Goal: Transaction & Acquisition: Purchase product/service

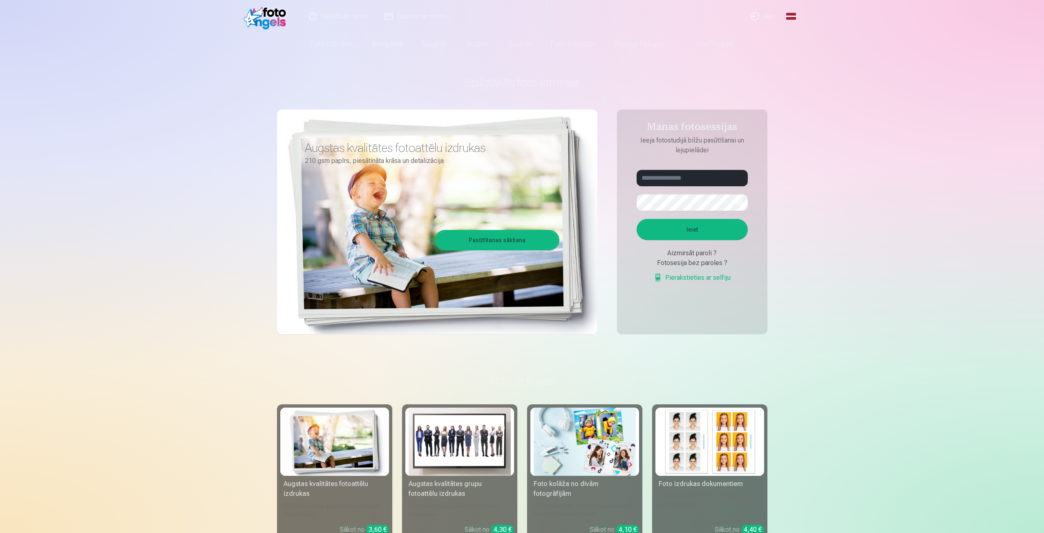
click at [765, 13] on link "Ieiet" at bounding box center [763, 16] width 39 height 33
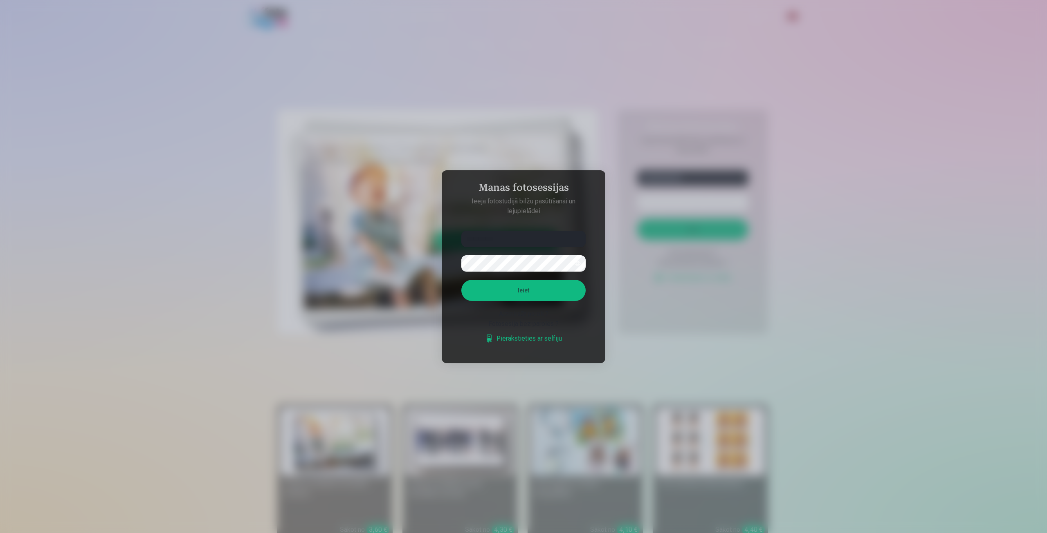
type input "**********"
click at [461, 280] on button "Ieiet" at bounding box center [523, 290] width 124 height 21
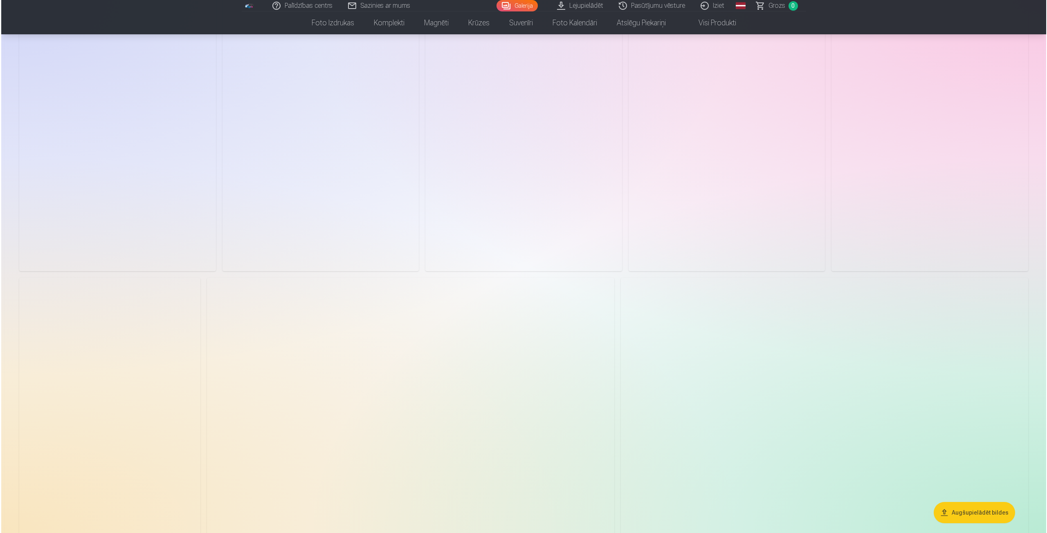
scroll to position [368, 0]
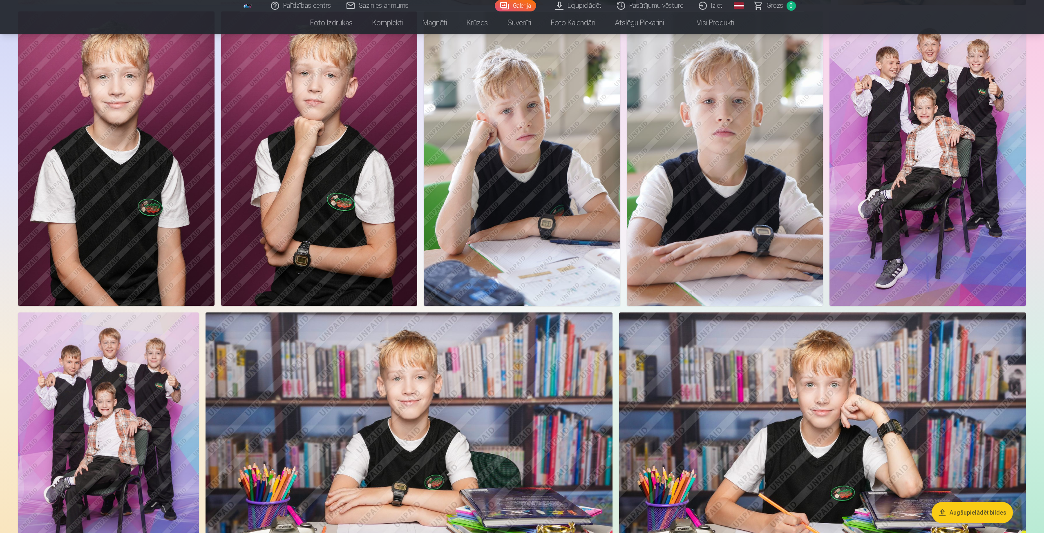
click at [921, 154] on img at bounding box center [928, 158] width 197 height 295
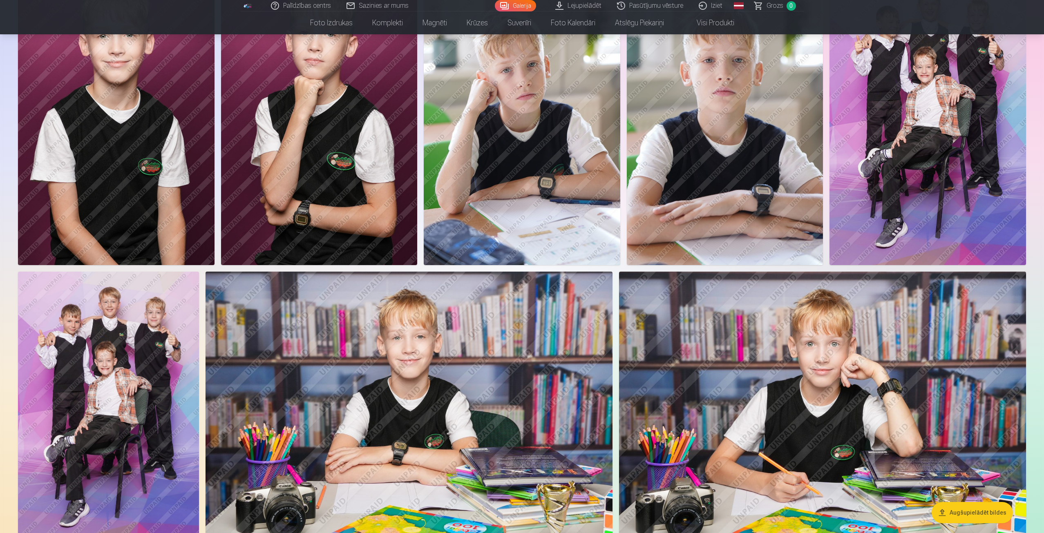
click at [128, 364] on img at bounding box center [108, 407] width 181 height 271
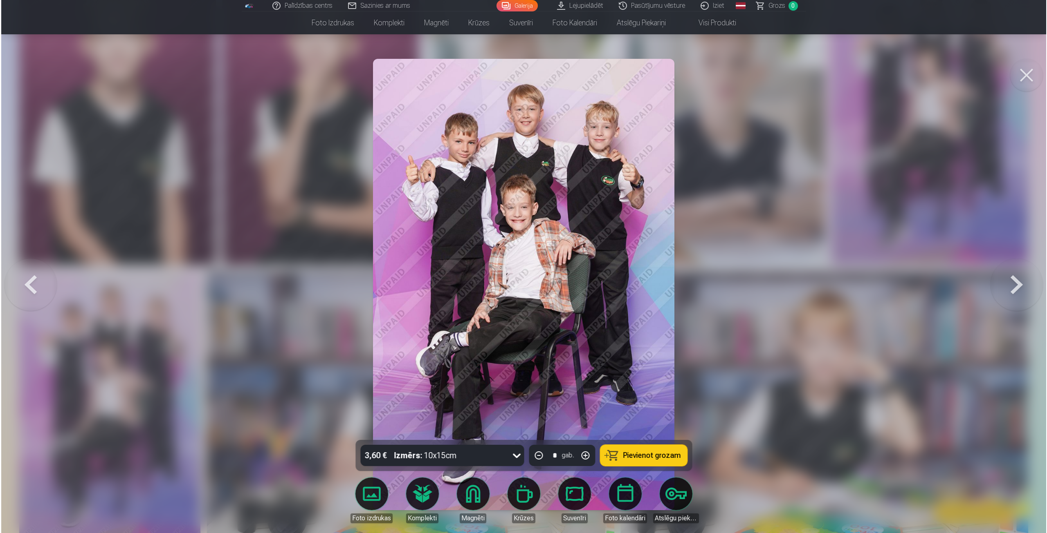
scroll to position [409, 0]
click at [1027, 71] on button at bounding box center [1027, 75] width 33 height 33
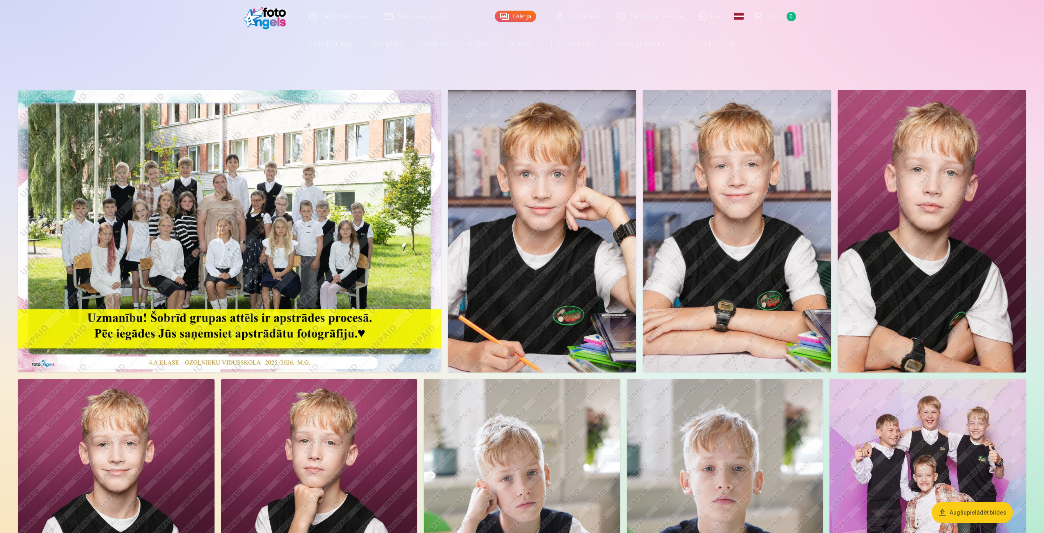
click at [269, 230] on img at bounding box center [230, 231] width 424 height 282
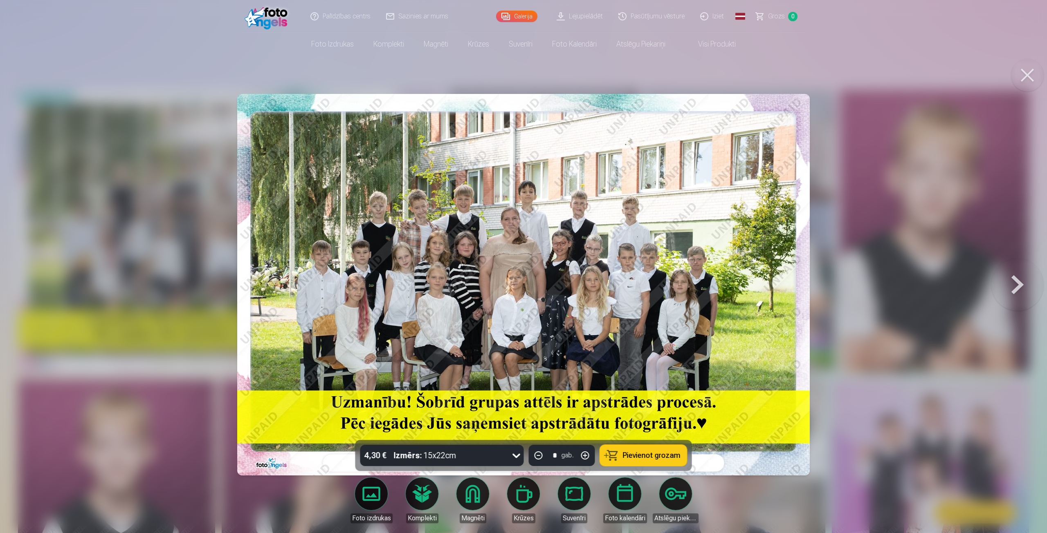
click at [629, 453] on span "Pievienot grozam" at bounding box center [652, 455] width 58 height 7
click at [1025, 66] on button at bounding box center [1027, 75] width 33 height 33
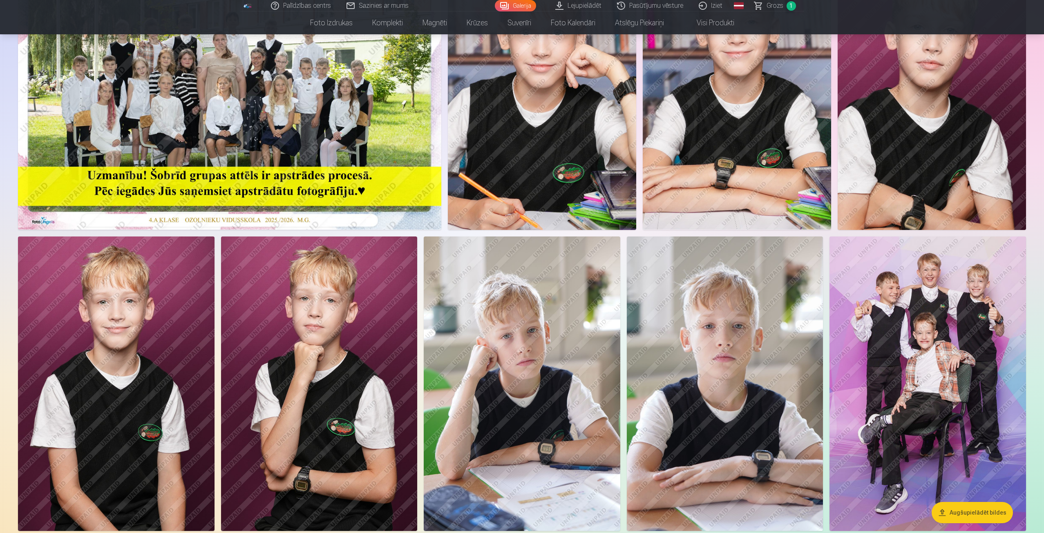
scroll to position [164, 0]
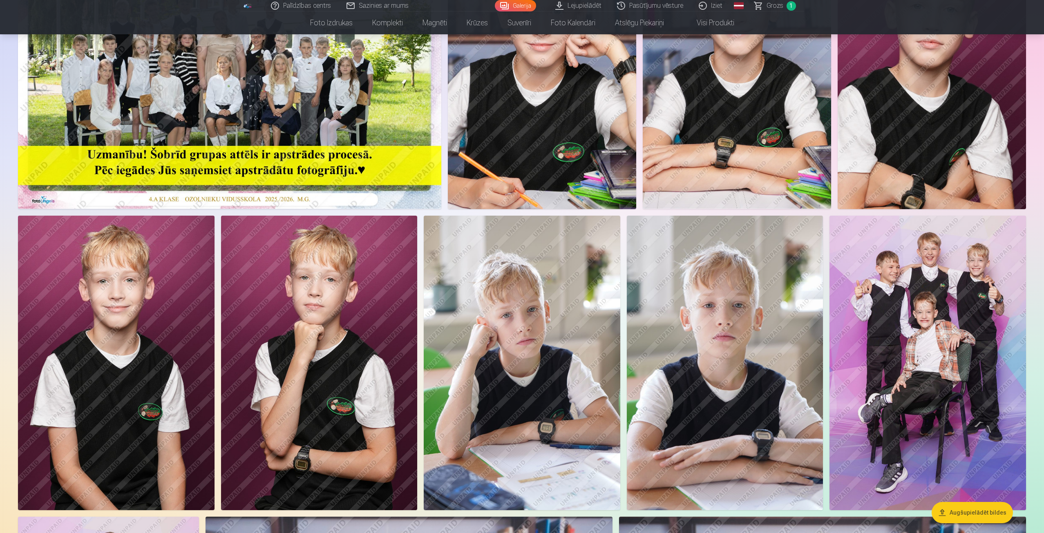
click at [924, 397] on img at bounding box center [928, 363] width 197 height 295
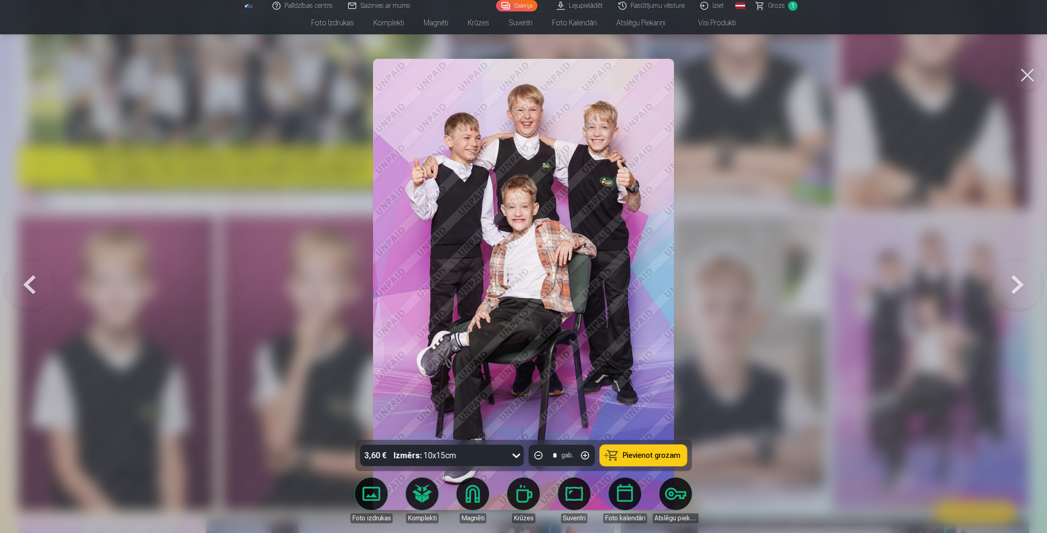
click at [656, 455] on span "Pievienot grozam" at bounding box center [652, 455] width 58 height 7
click at [1037, 69] on button at bounding box center [1027, 75] width 33 height 33
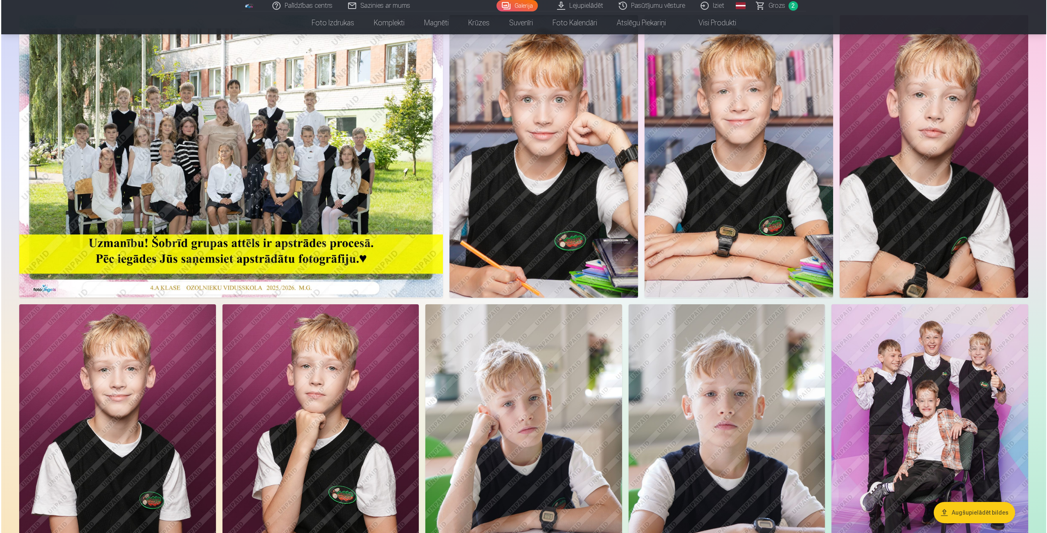
scroll to position [41, 0]
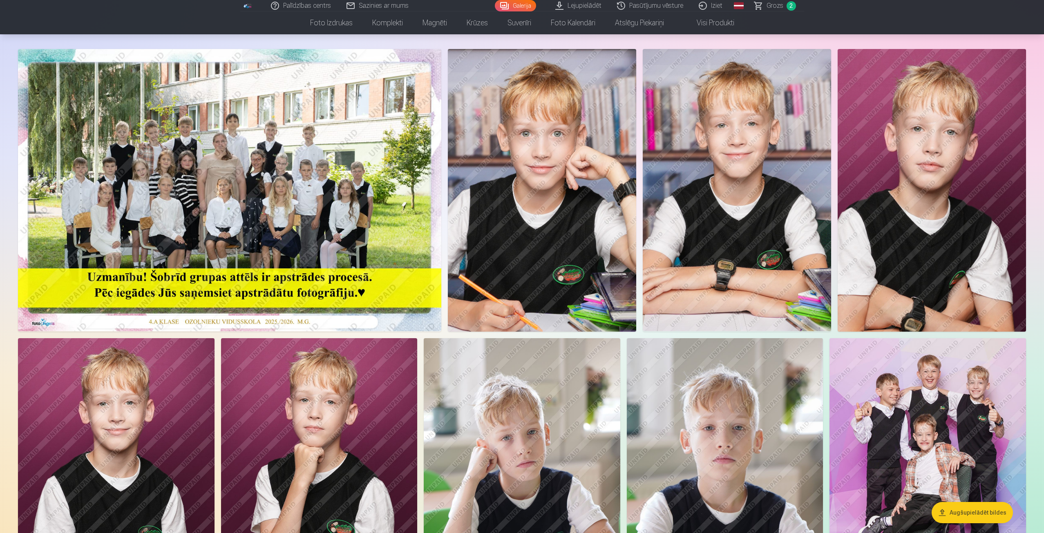
click at [961, 236] on img at bounding box center [932, 190] width 188 height 283
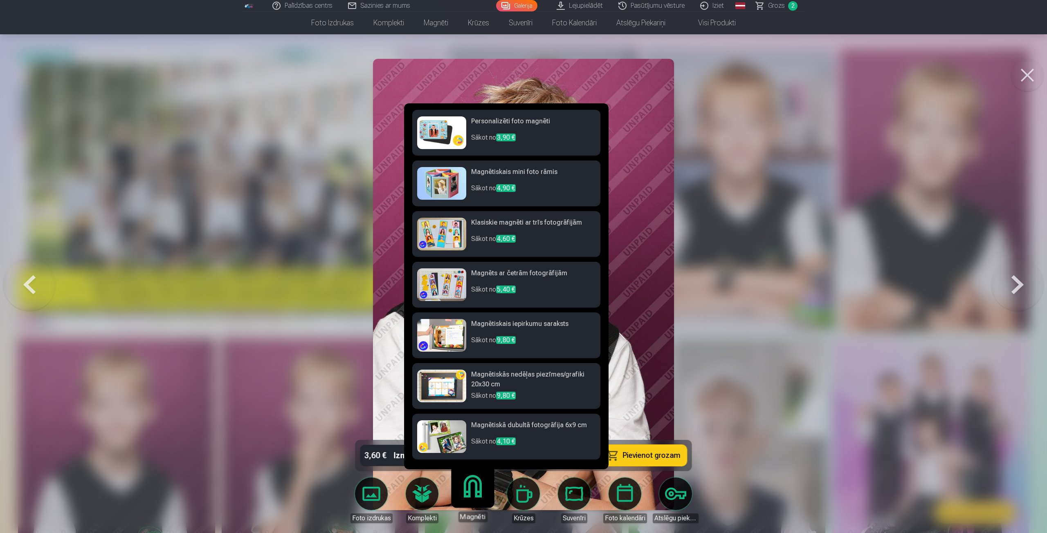
click at [489, 235] on p "Sākot no 4,60 €" at bounding box center [533, 242] width 124 height 16
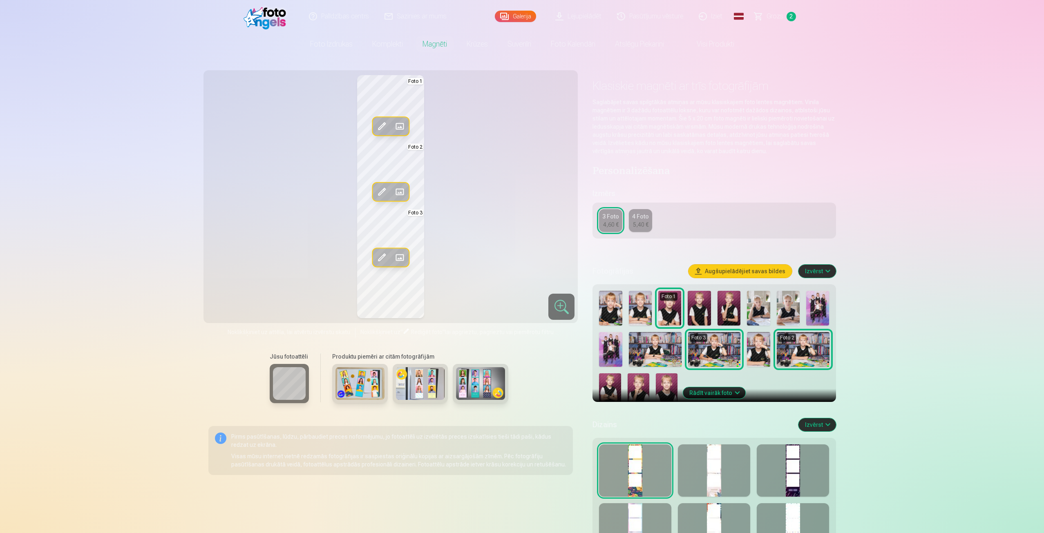
click at [787, 305] on img at bounding box center [788, 308] width 23 height 35
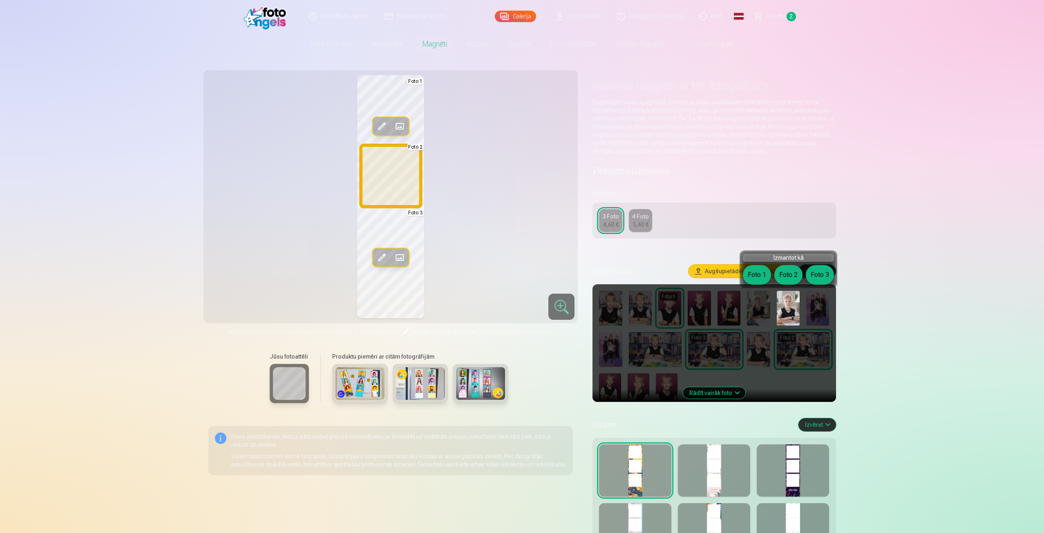
click at [792, 274] on button "Foto 2" at bounding box center [789, 275] width 28 height 20
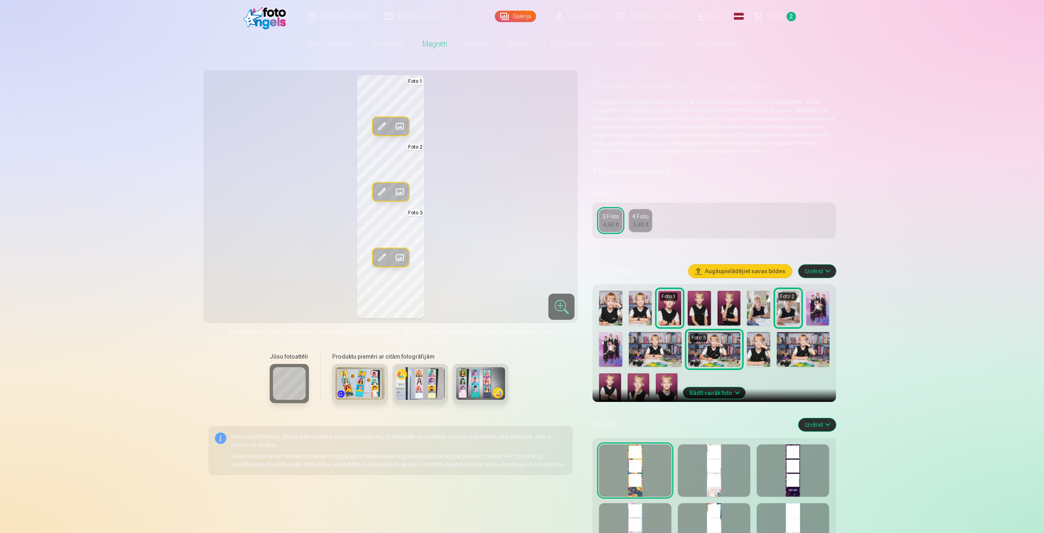
click at [760, 305] on img at bounding box center [758, 308] width 23 height 35
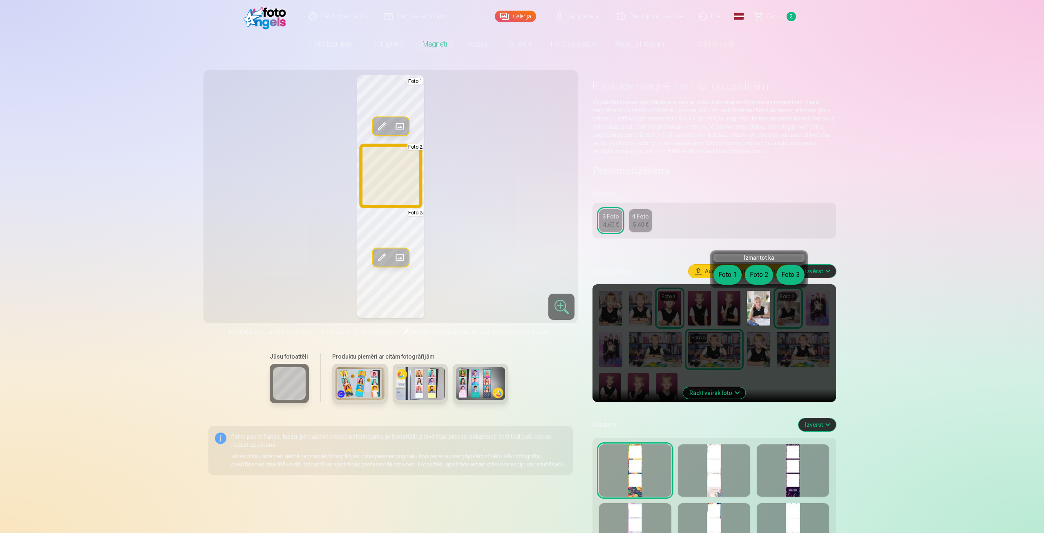
click at [756, 274] on button "Foto 2" at bounding box center [759, 275] width 28 height 20
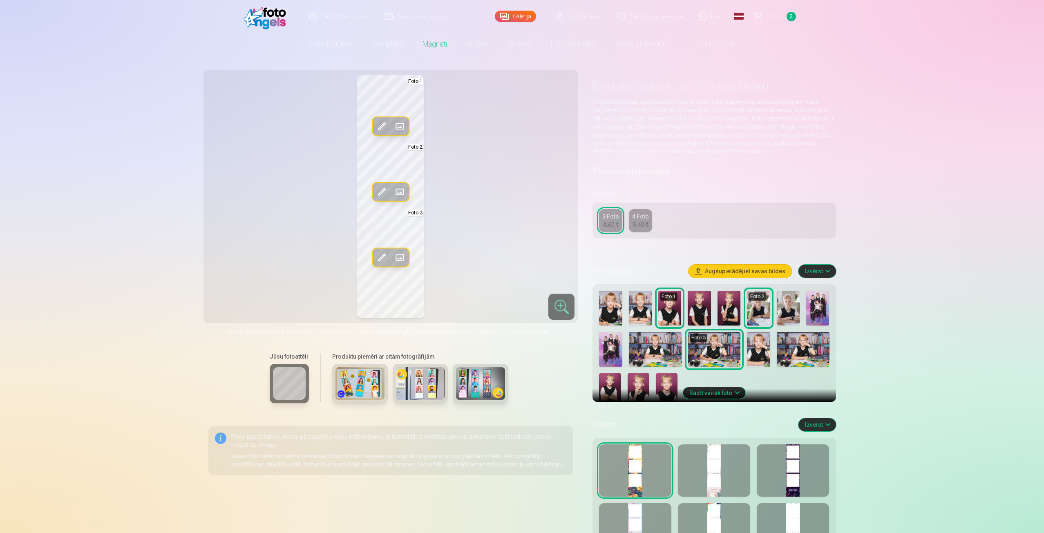
click at [727, 313] on img at bounding box center [729, 308] width 23 height 35
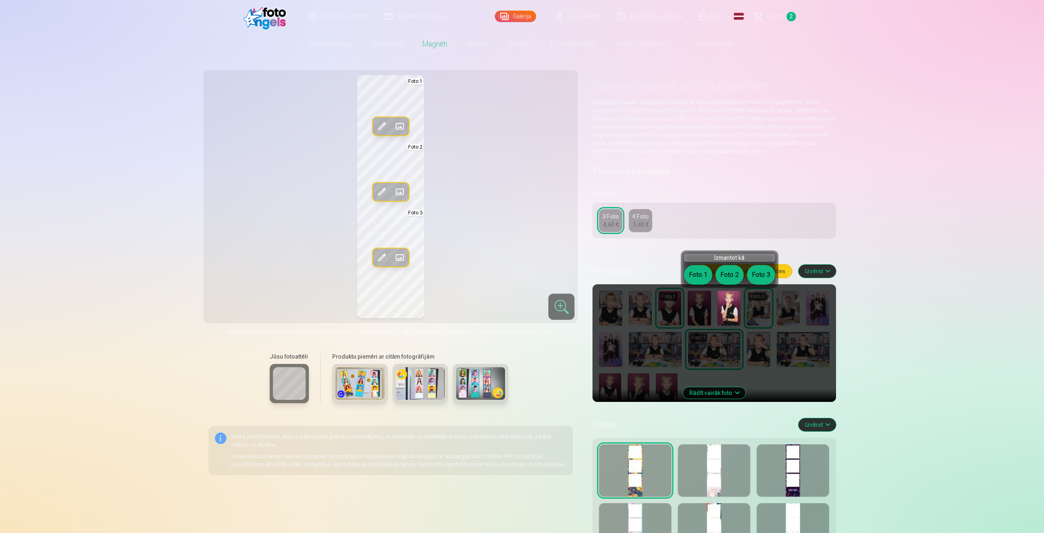
click at [727, 313] on img at bounding box center [729, 308] width 23 height 35
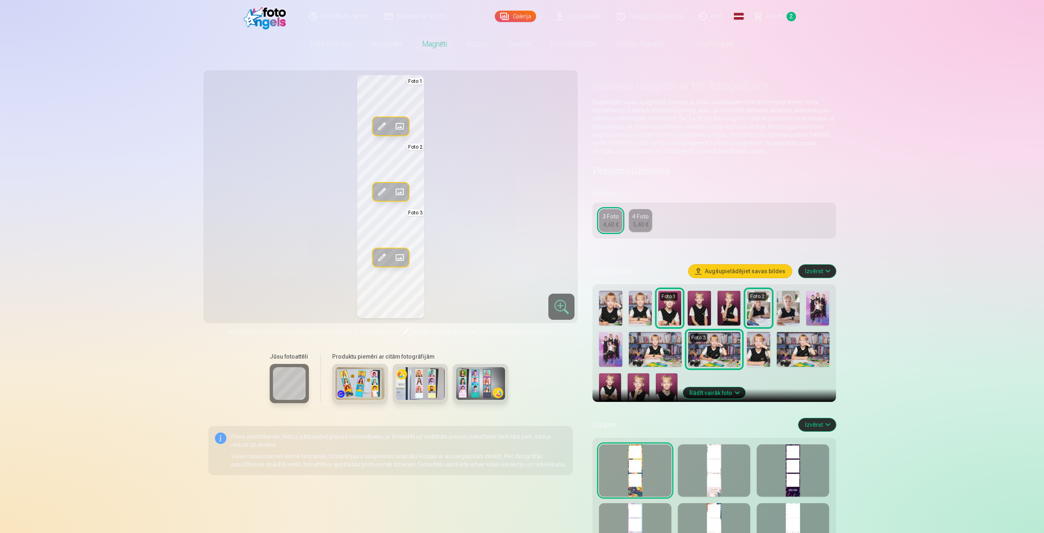
click at [639, 305] on img at bounding box center [640, 308] width 23 height 35
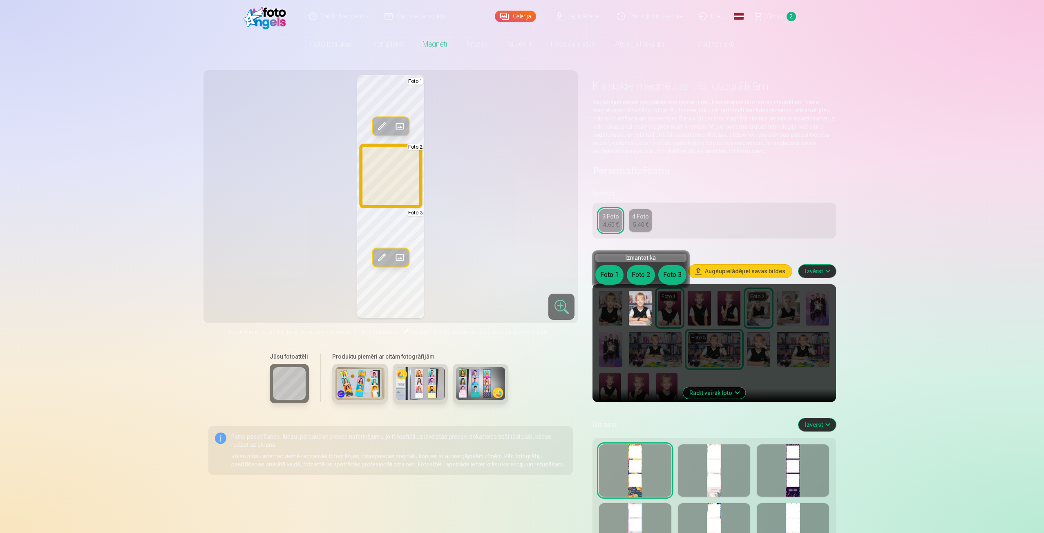
click at [642, 273] on button "Foto 2" at bounding box center [641, 275] width 28 height 20
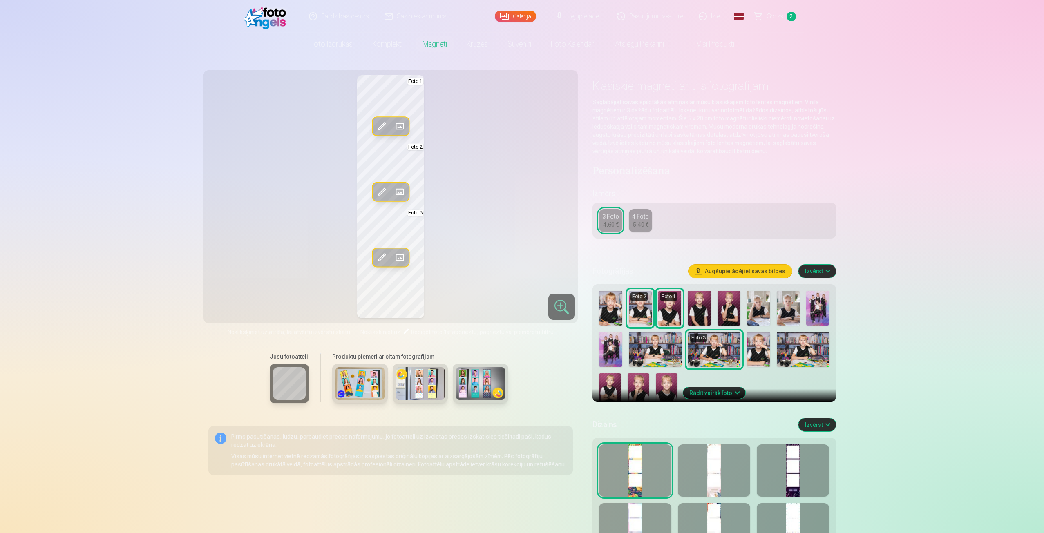
click at [607, 307] on img at bounding box center [610, 308] width 23 height 35
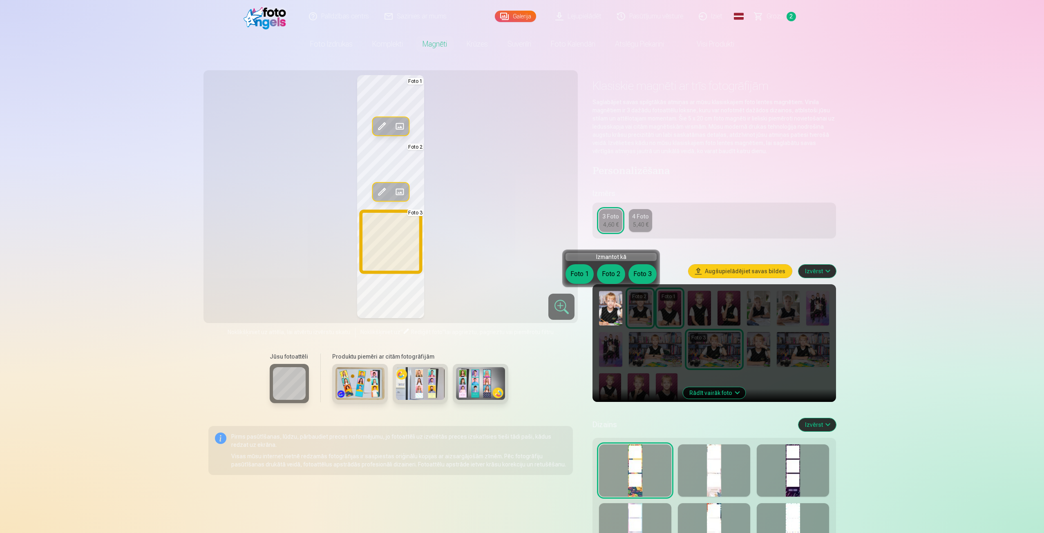
click at [647, 269] on button "Foto 3" at bounding box center [643, 274] width 28 height 20
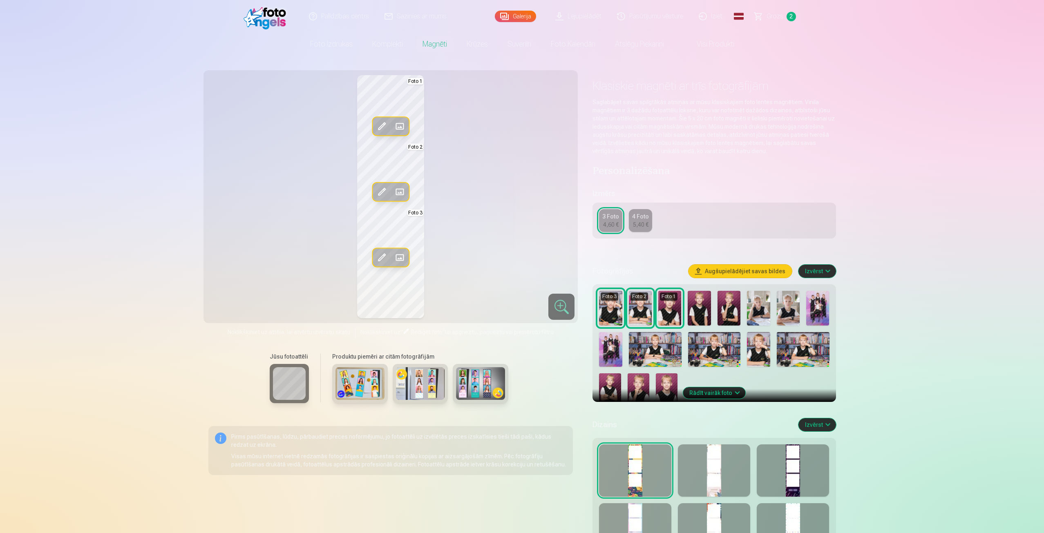
click at [718, 345] on img at bounding box center [714, 349] width 52 height 35
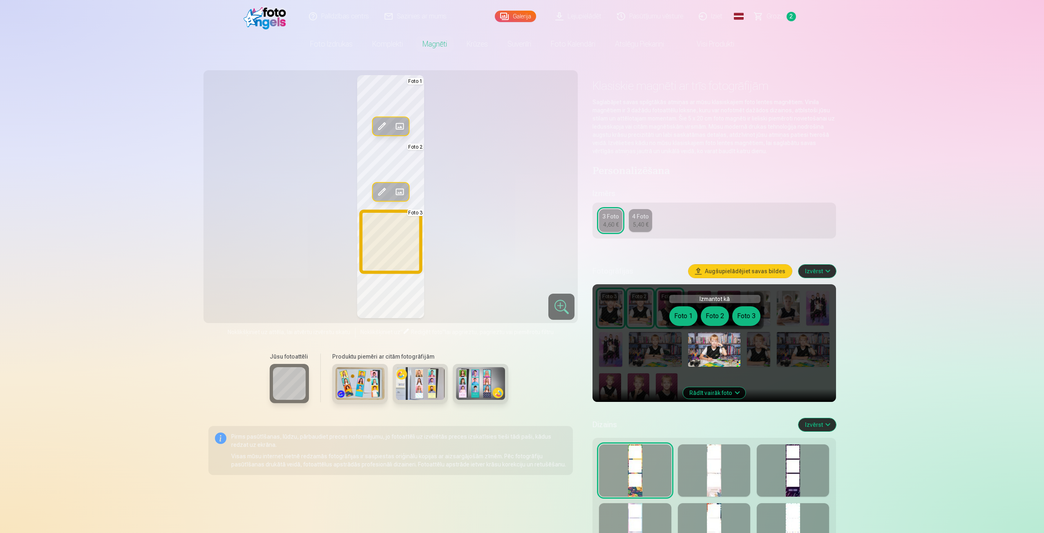
click at [738, 314] on button "Foto 3" at bounding box center [747, 317] width 28 height 20
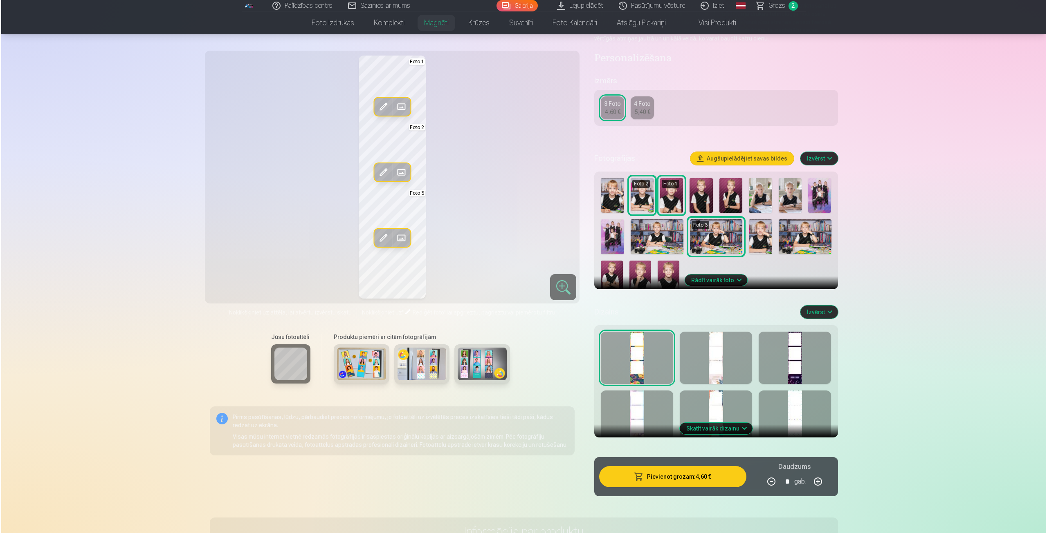
scroll to position [123, 0]
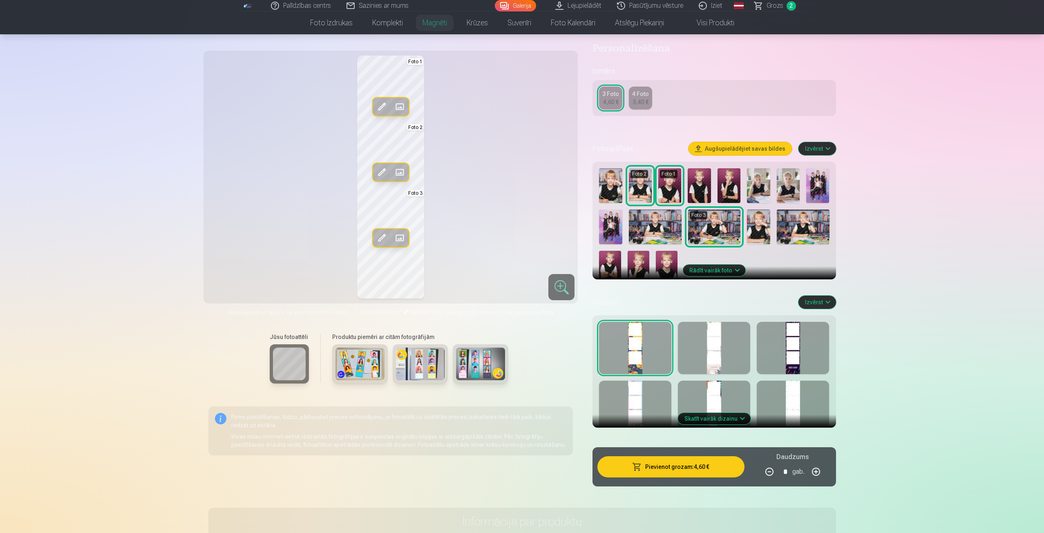
click at [665, 465] on button "Pievienot grozam : 4,60 €" at bounding box center [671, 467] width 147 height 21
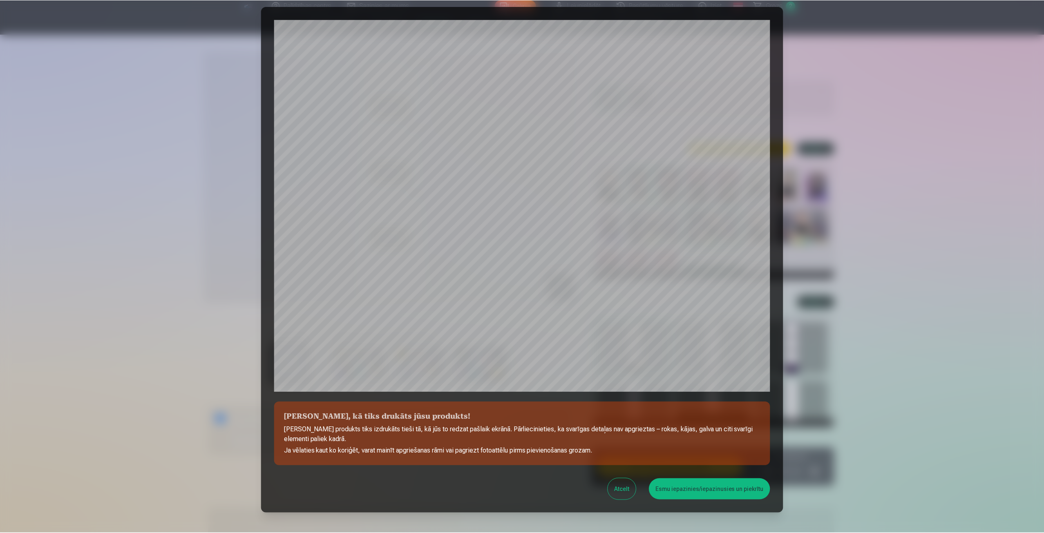
scroll to position [0, 0]
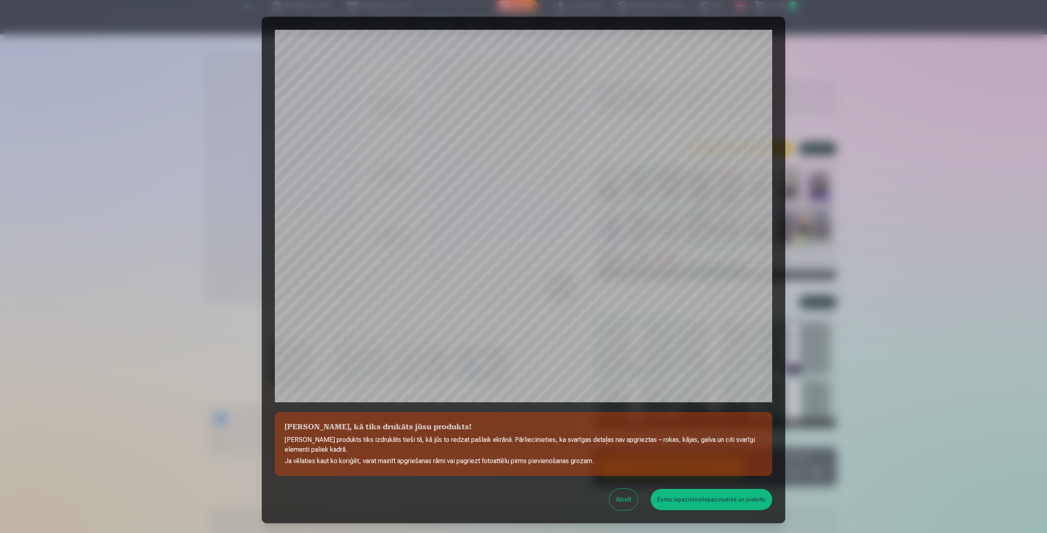
click at [690, 500] on button "Esmu iepazinies/iepazinusies un piekrītu" at bounding box center [710, 499] width 121 height 21
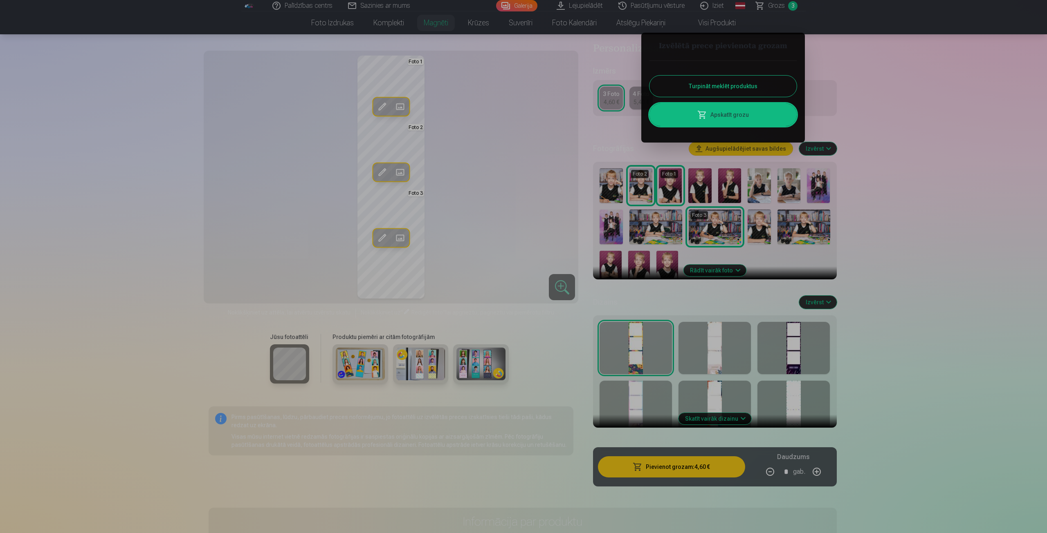
click at [718, 348] on div at bounding box center [523, 266] width 1047 height 533
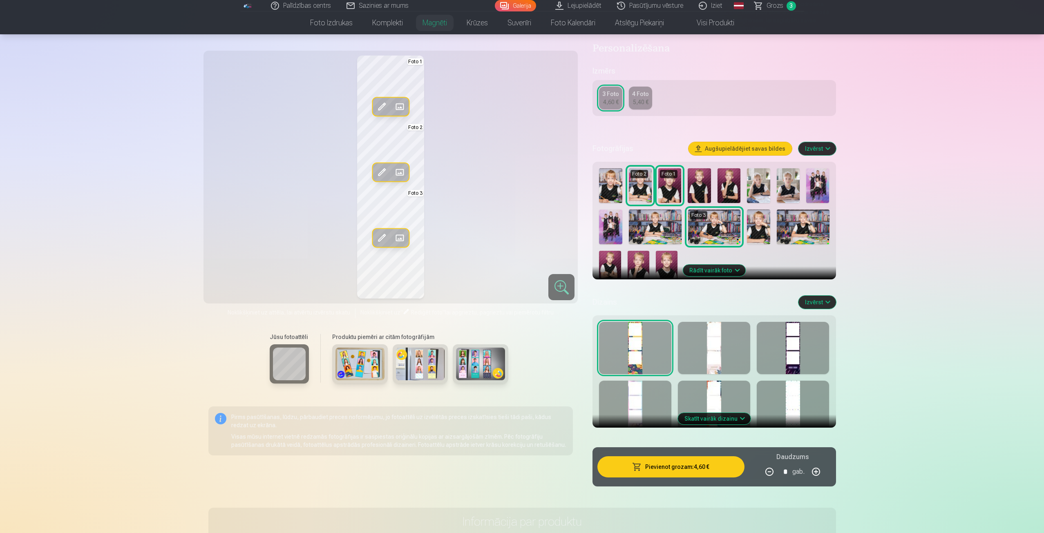
click at [712, 396] on div at bounding box center [714, 407] width 72 height 52
click at [634, 344] on div at bounding box center [635, 348] width 72 height 52
click at [728, 340] on div at bounding box center [714, 348] width 72 height 52
click at [613, 396] on div at bounding box center [635, 407] width 72 height 52
click at [726, 394] on div at bounding box center [714, 407] width 72 height 52
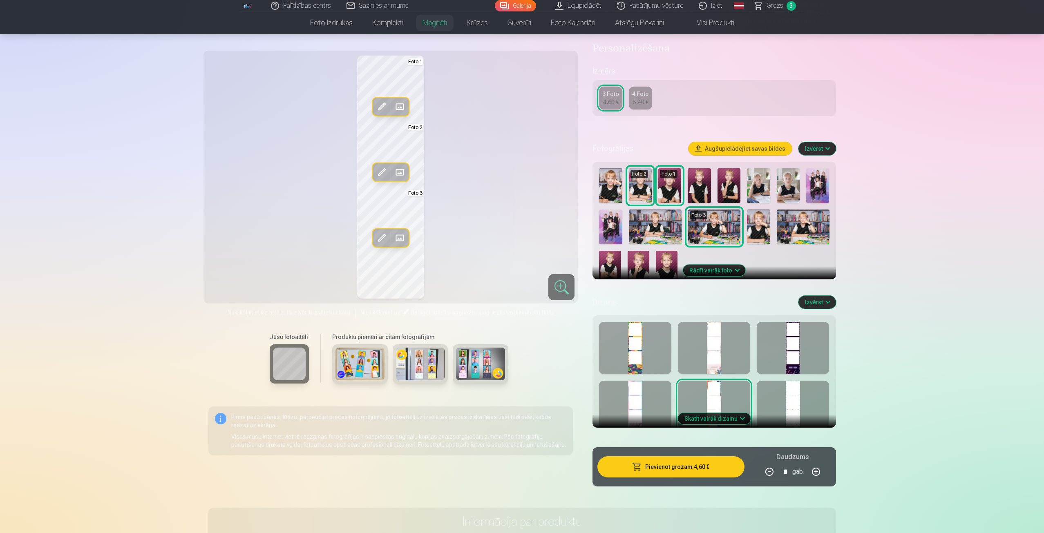
click at [809, 399] on div at bounding box center [793, 407] width 72 height 52
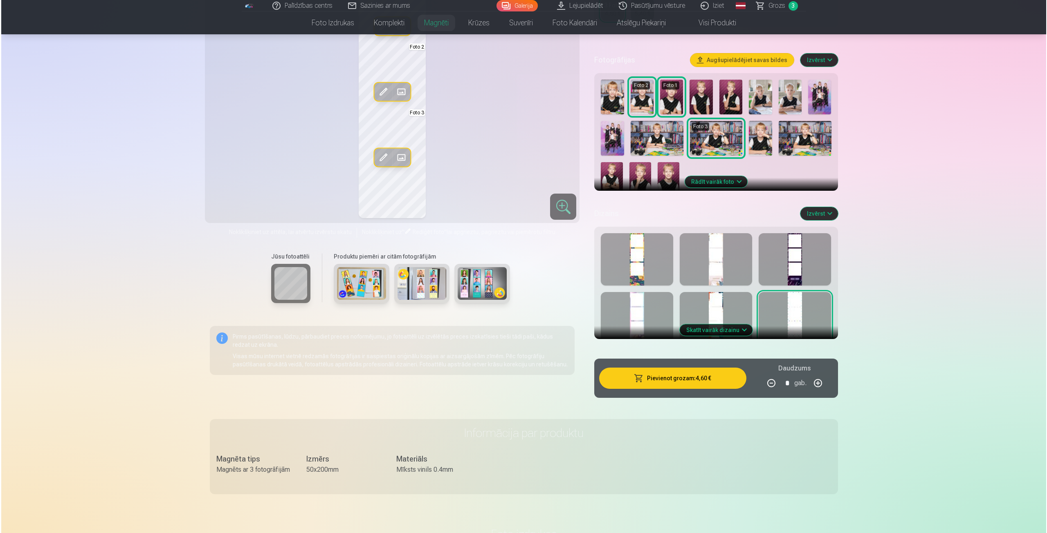
scroll to position [245, 0]
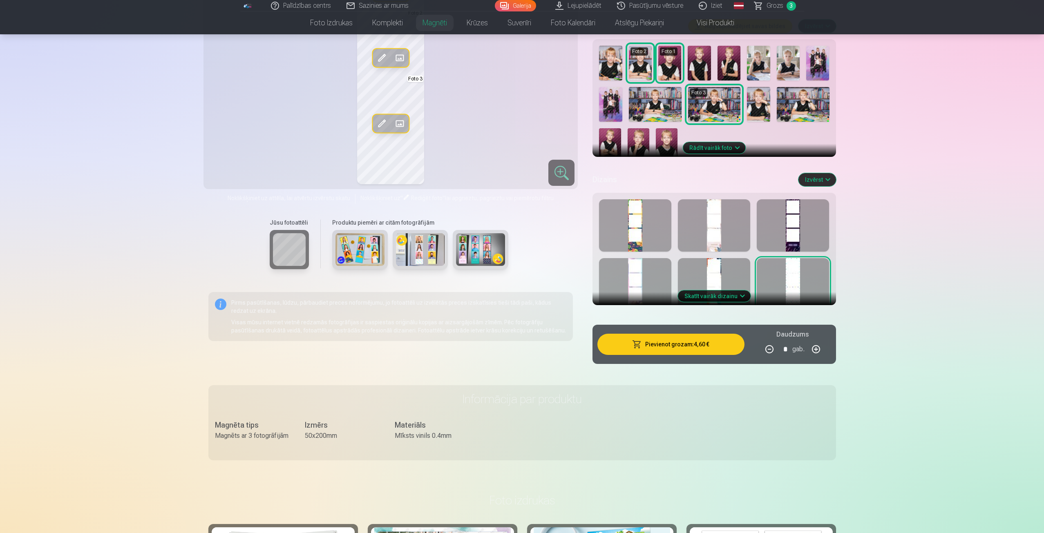
click at [742, 298] on button "Skatīt vairāk dizainu" at bounding box center [714, 296] width 73 height 11
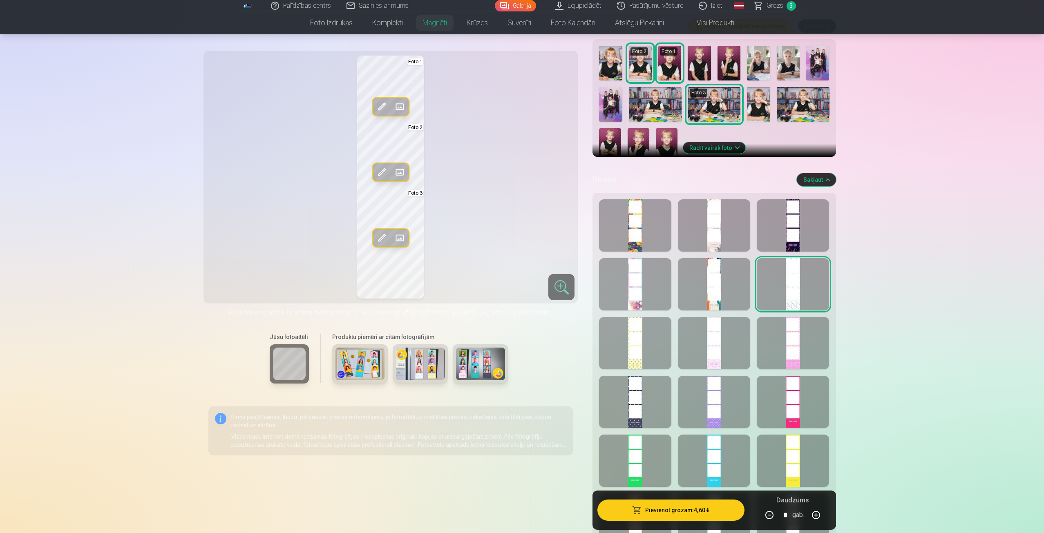
click at [741, 300] on div at bounding box center [714, 284] width 72 height 52
click at [665, 505] on button "Pievienot grozam : 4,60 €" at bounding box center [671, 510] width 147 height 21
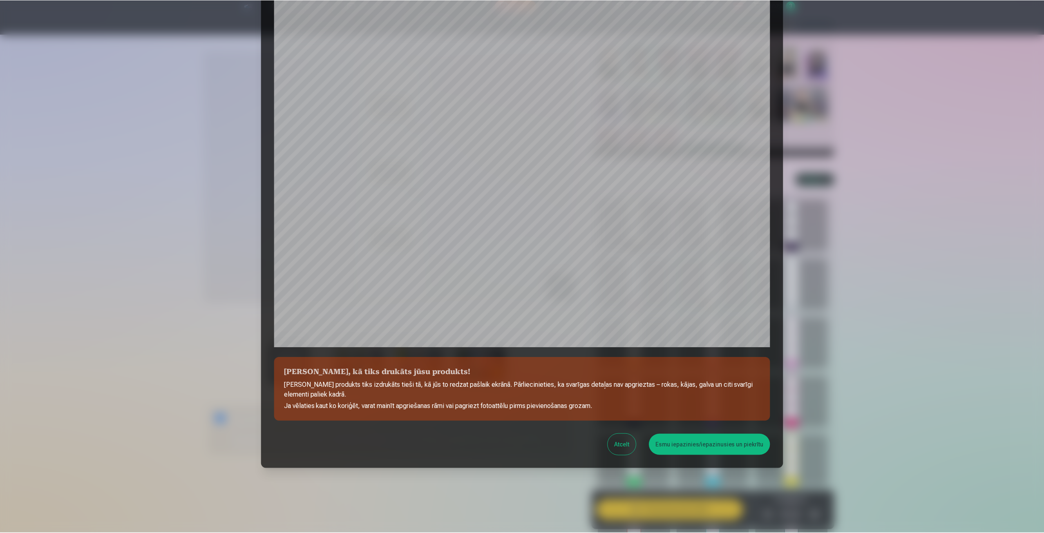
scroll to position [56, 0]
click at [727, 446] on button "Esmu iepazinies/iepazinusies un piekrītu" at bounding box center [710, 444] width 121 height 21
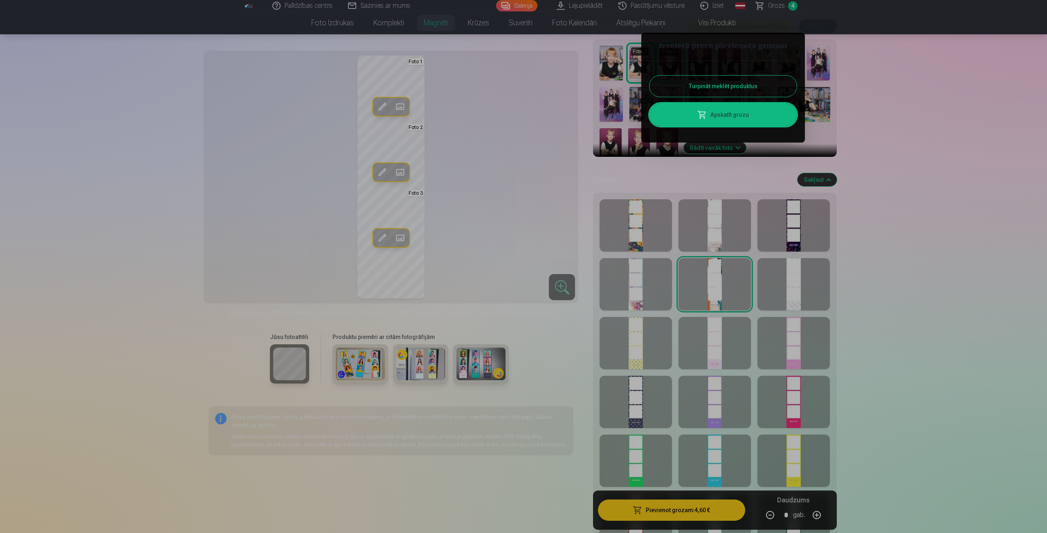
click at [777, 7] on div at bounding box center [523, 266] width 1047 height 533
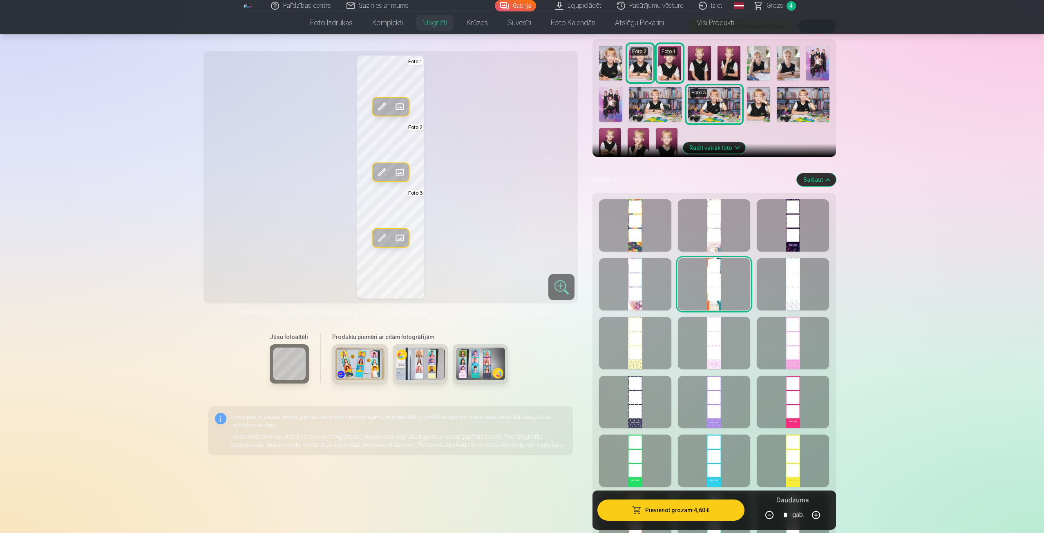
click at [769, 4] on span "Grozs" at bounding box center [775, 6] width 17 height 10
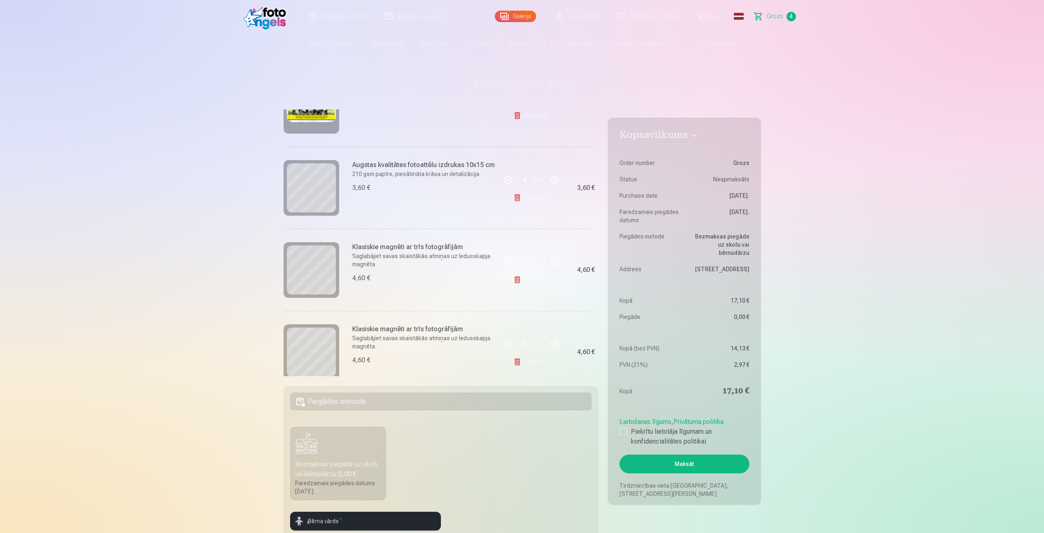
scroll to position [164, 0]
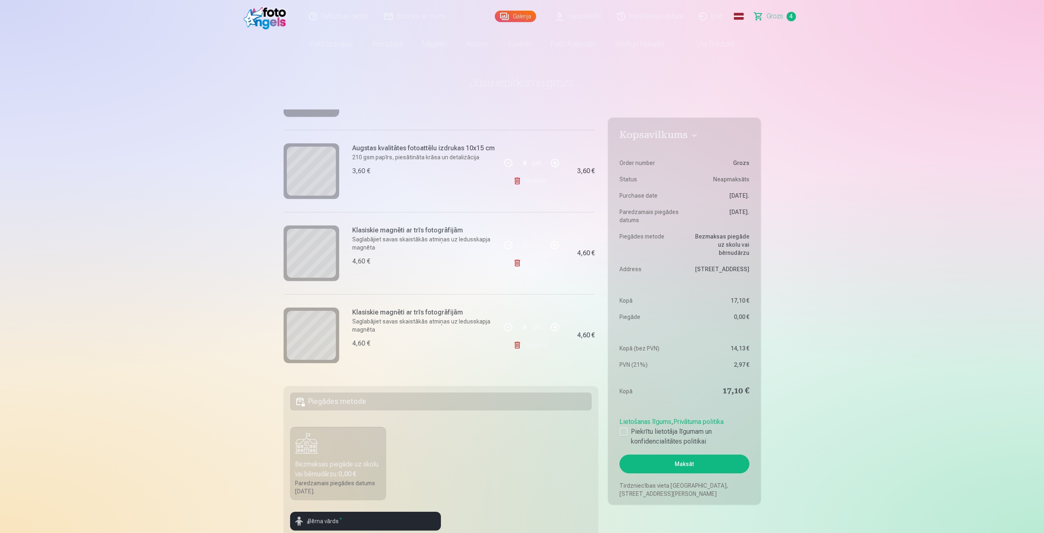
click at [534, 260] on link "Noņemt" at bounding box center [531, 263] width 37 height 16
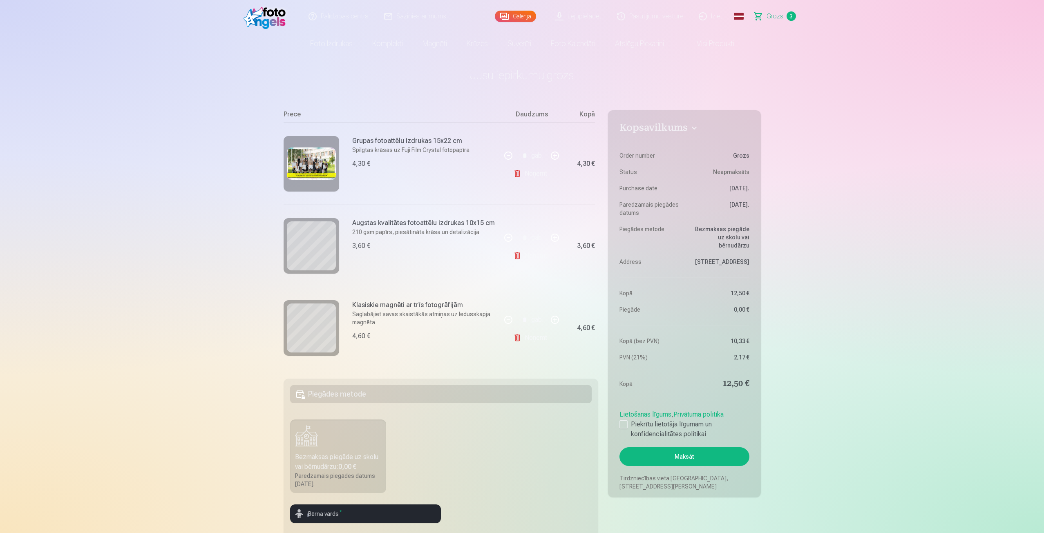
scroll to position [0, 0]
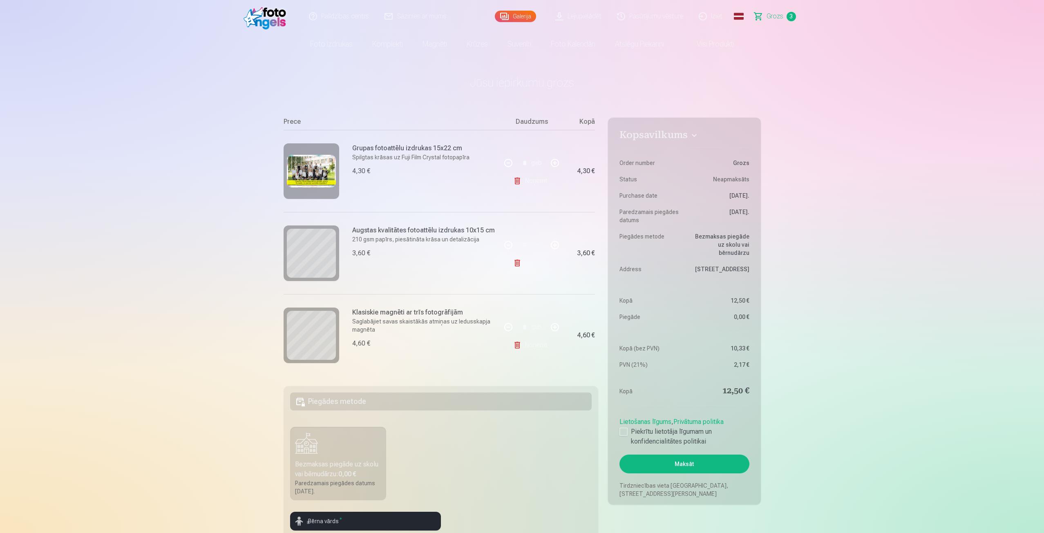
click at [554, 325] on button "button" at bounding box center [555, 328] width 20 height 20
type input "*"
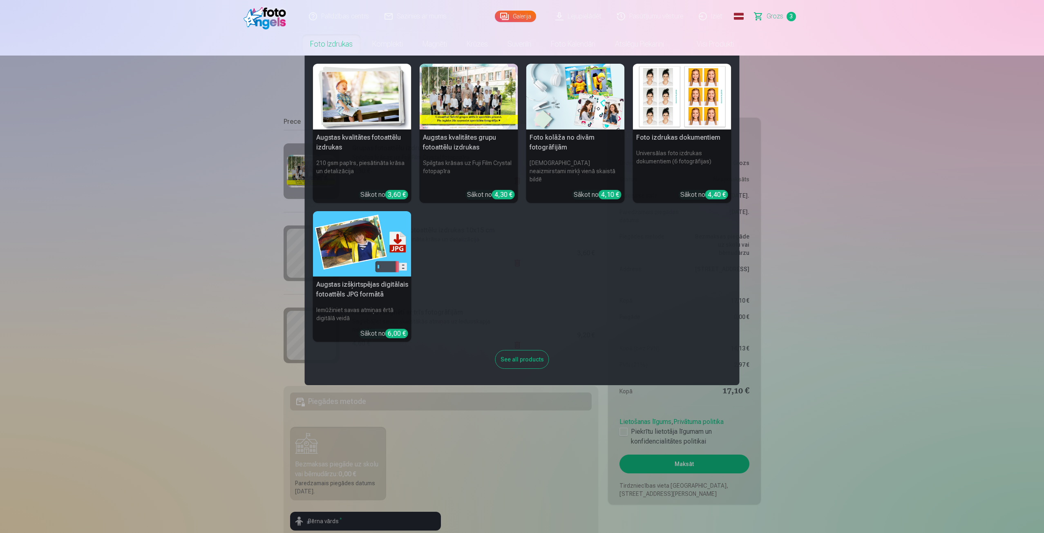
click at [324, 44] on link "Foto izdrukas" at bounding box center [331, 44] width 62 height 23
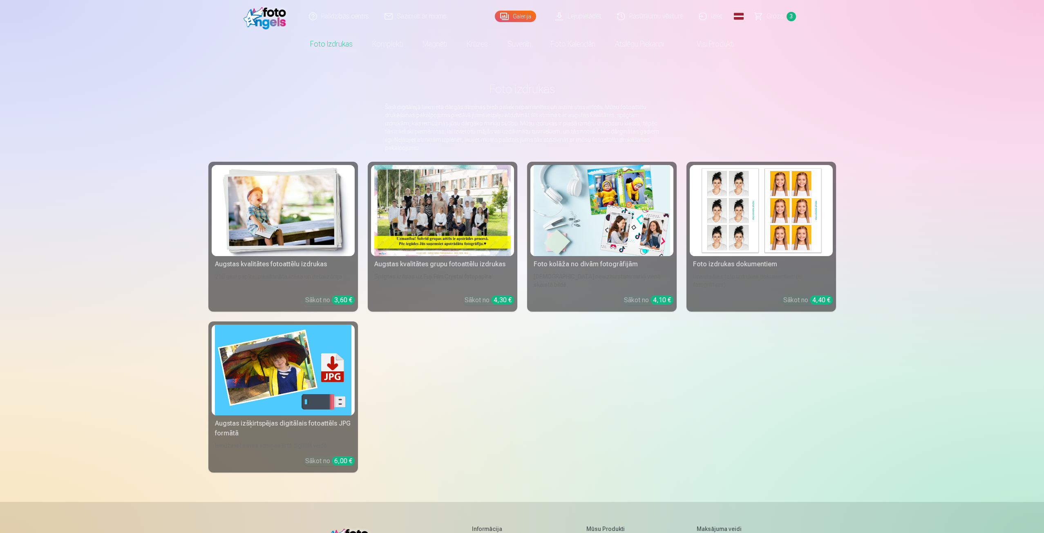
click at [453, 195] on div at bounding box center [442, 210] width 137 height 91
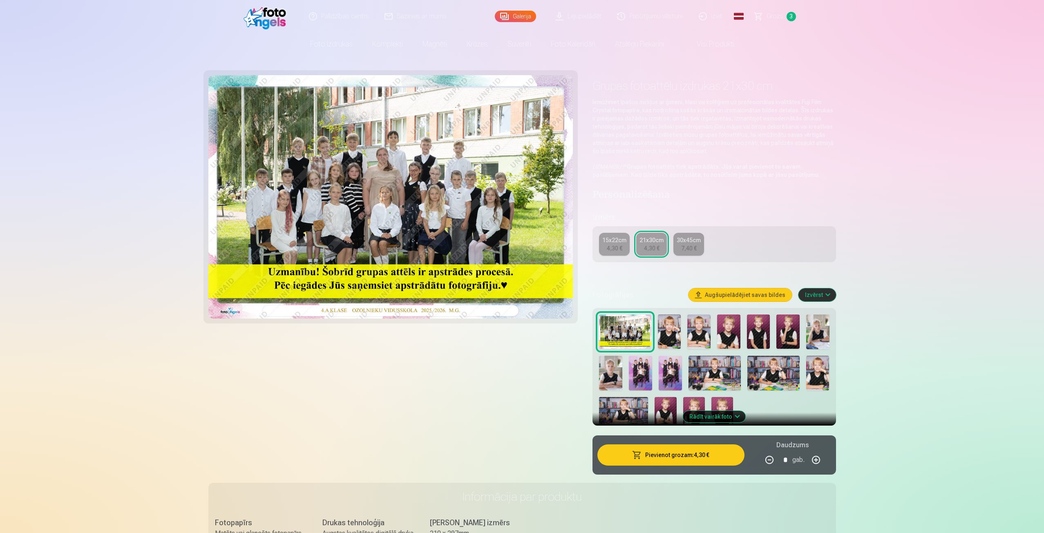
click at [676, 325] on img at bounding box center [669, 332] width 23 height 35
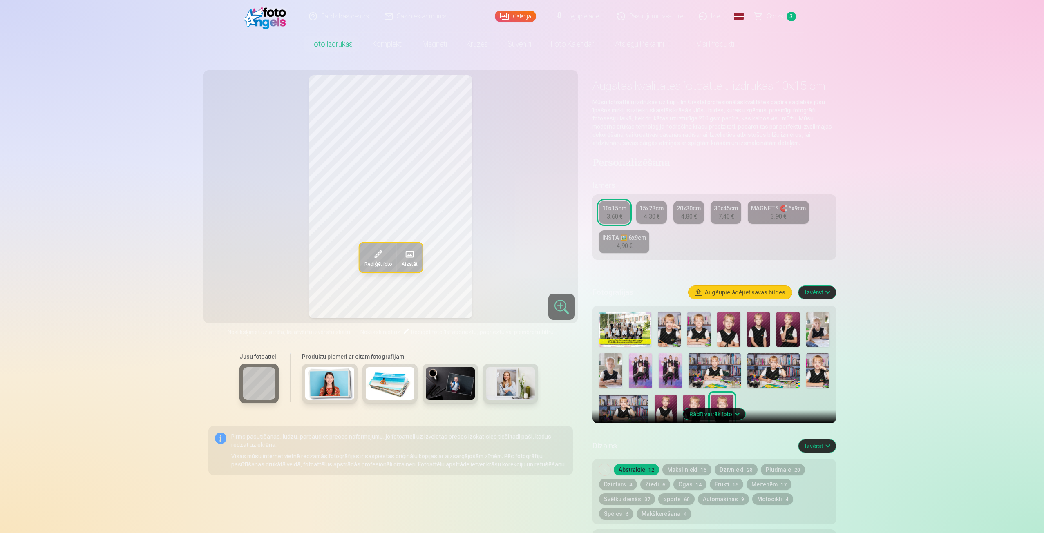
click at [715, 364] on img at bounding box center [715, 371] width 52 height 35
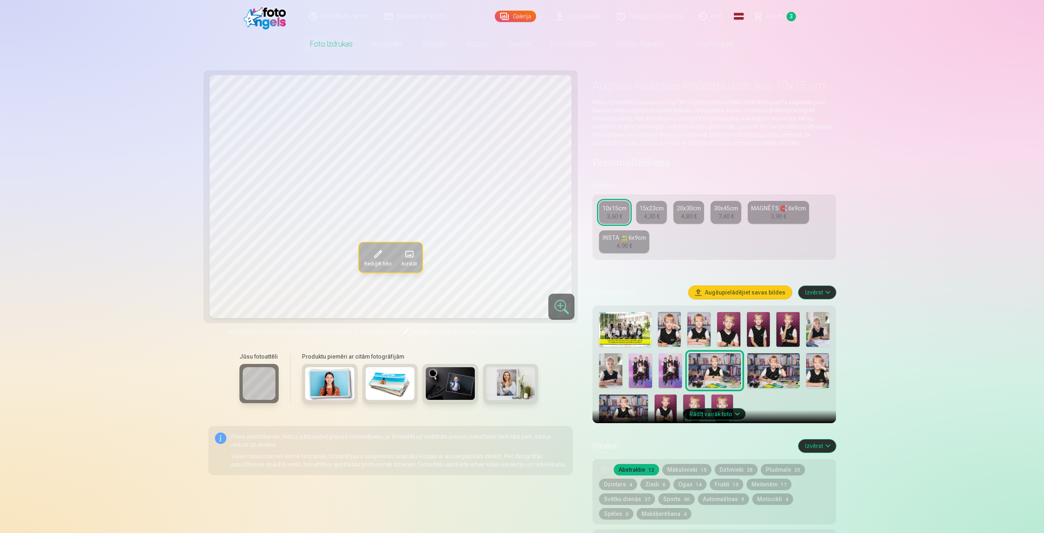
click at [627, 403] on img at bounding box center [623, 411] width 49 height 33
click at [630, 408] on img at bounding box center [623, 411] width 49 height 33
click at [716, 371] on img at bounding box center [715, 371] width 52 height 35
click at [765, 369] on img at bounding box center [774, 371] width 52 height 35
click at [612, 366] on img at bounding box center [610, 371] width 23 height 35
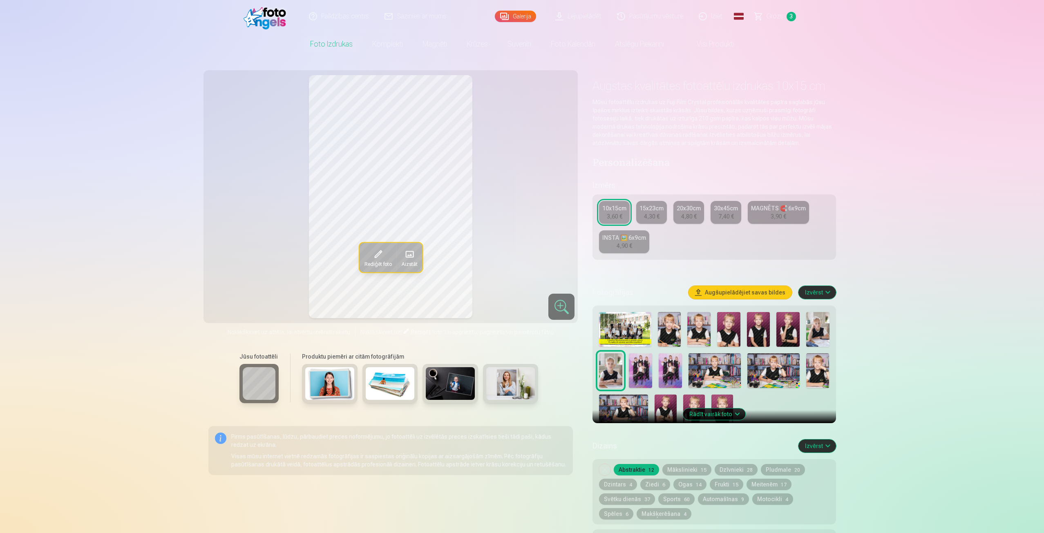
click at [616, 399] on img at bounding box center [623, 411] width 49 height 33
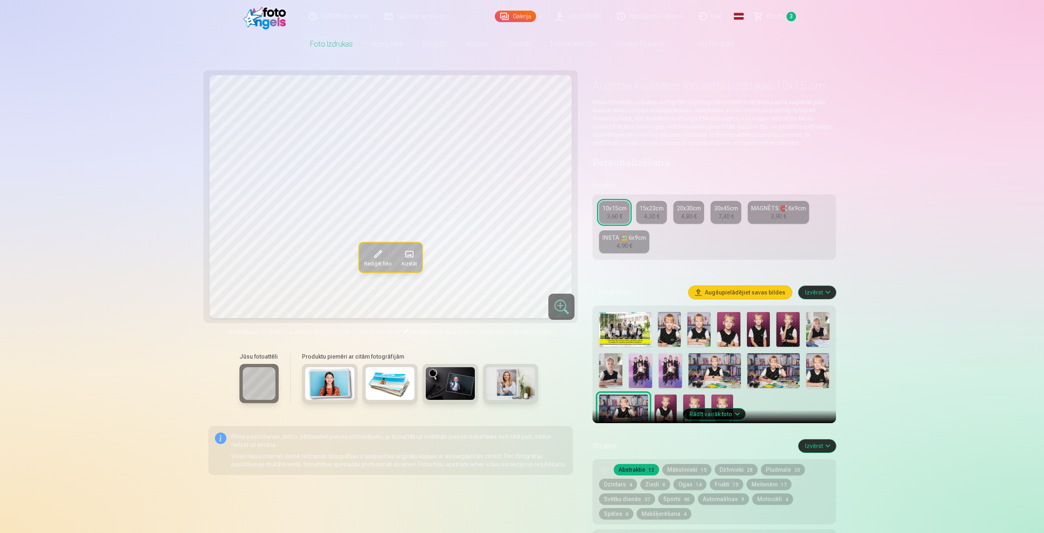
click at [648, 209] on div "15x23cm" at bounding box center [652, 208] width 24 height 8
click at [617, 213] on div "3,60 €" at bounding box center [615, 217] width 16 height 8
click at [649, 211] on div "15x23cm" at bounding box center [652, 208] width 24 height 8
click at [616, 209] on div "10x15cm" at bounding box center [615, 208] width 24 height 8
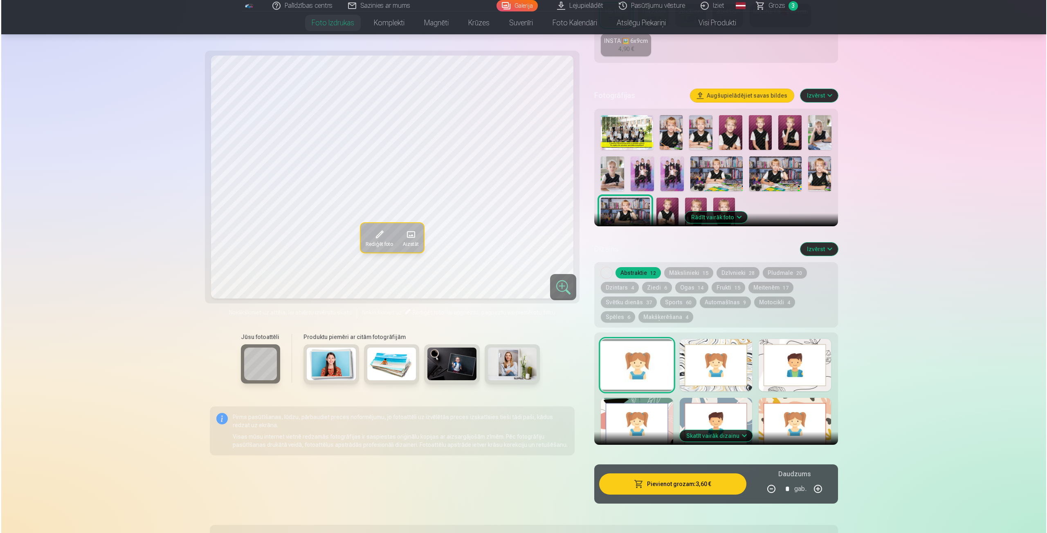
scroll to position [368, 0]
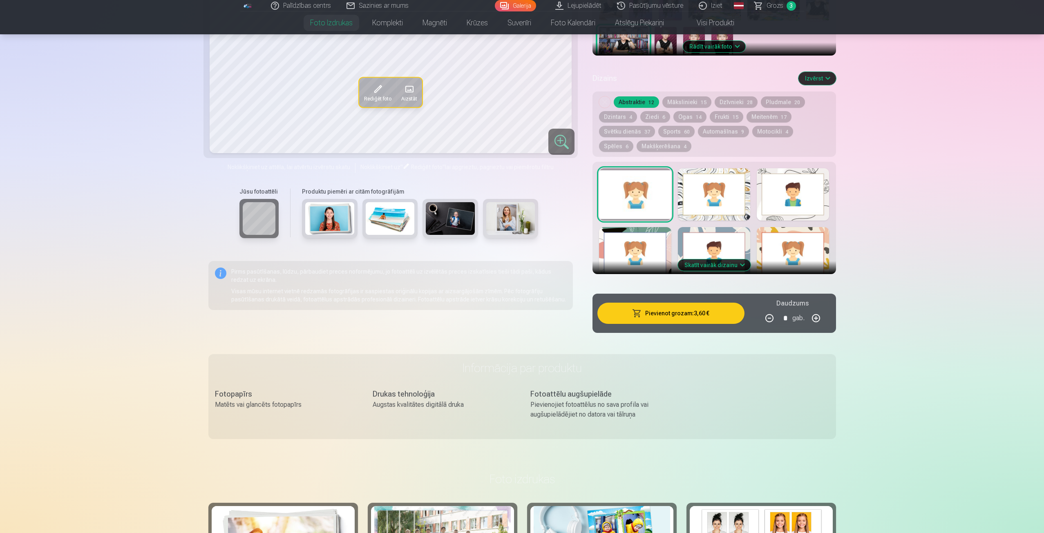
click at [672, 309] on button "Pievienot grozam : 3,60 €" at bounding box center [671, 313] width 147 height 21
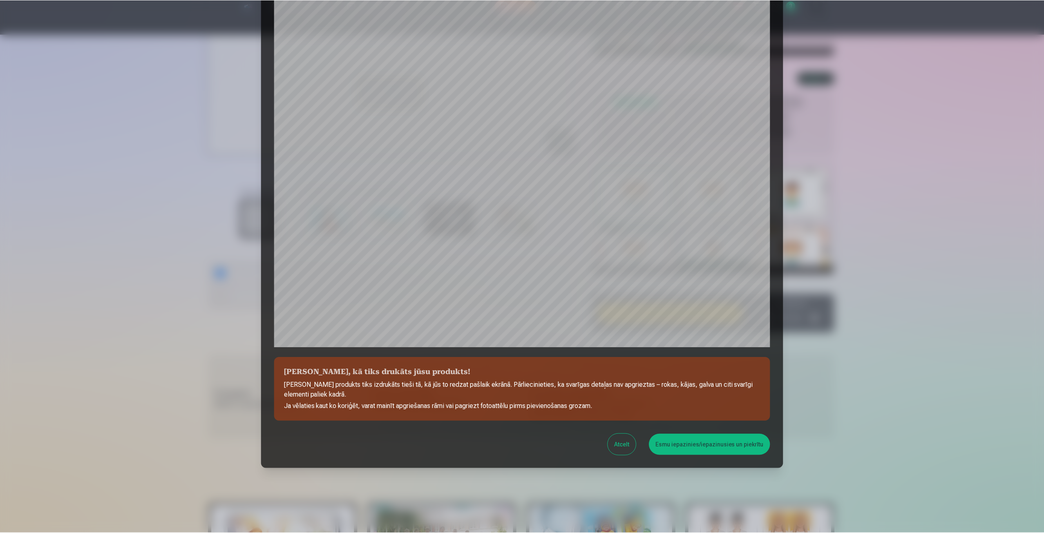
scroll to position [56, 0]
drag, startPoint x: 715, startPoint y: 444, endPoint x: 700, endPoint y: 437, distance: 15.7
click at [714, 444] on button "Esmu iepazinies/iepazinusies un piekrītu" at bounding box center [710, 444] width 121 height 21
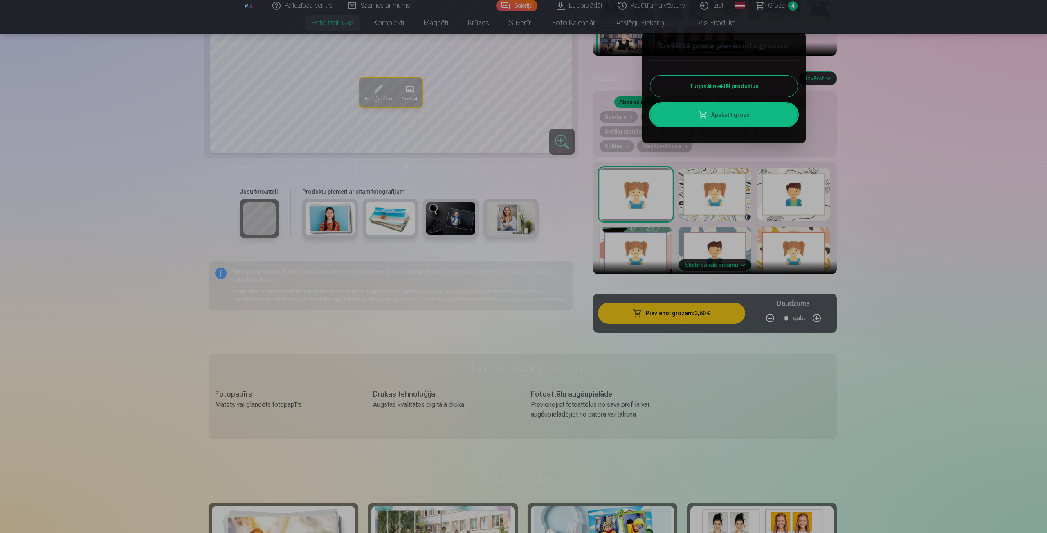
click at [704, 83] on button "Turpināt meklēt produktus" at bounding box center [723, 86] width 147 height 21
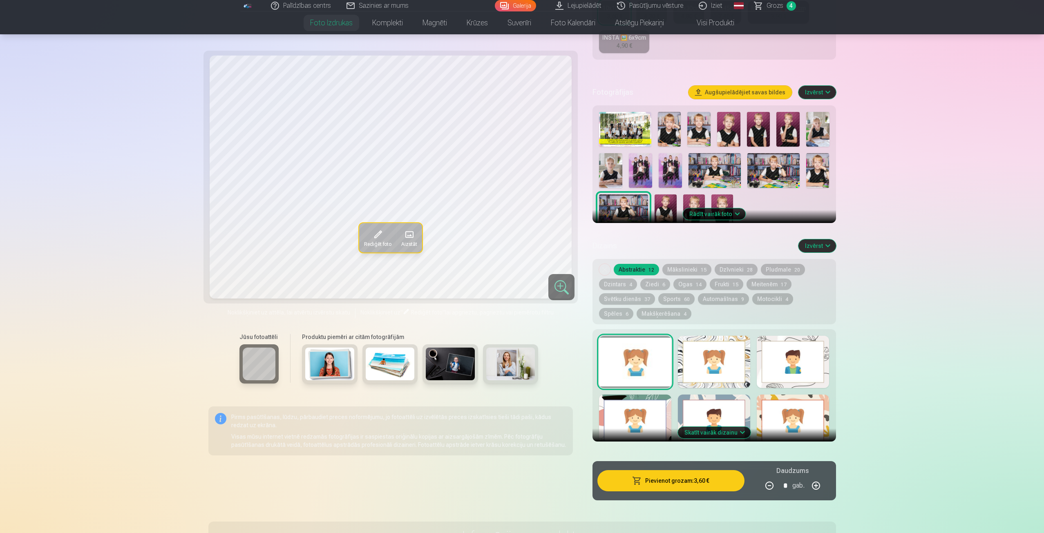
scroll to position [204, 0]
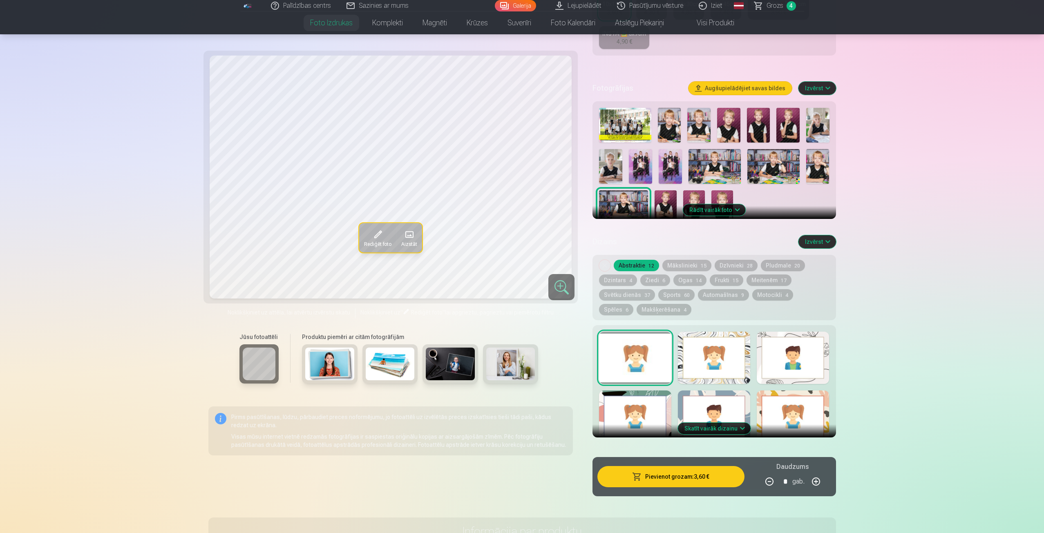
click at [740, 210] on button "Rādīt vairāk foto" at bounding box center [714, 209] width 63 height 11
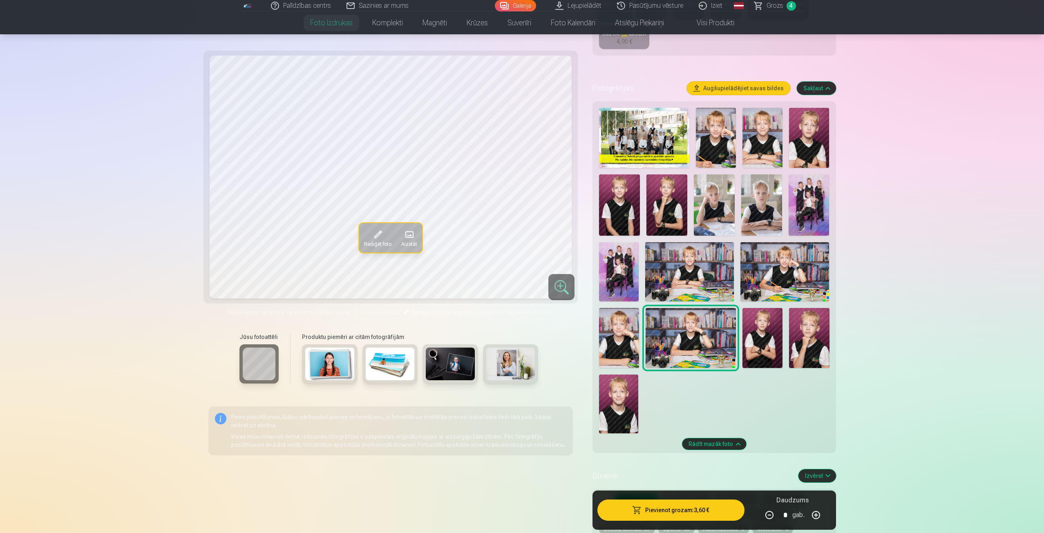
click at [768, 329] on img at bounding box center [763, 338] width 40 height 60
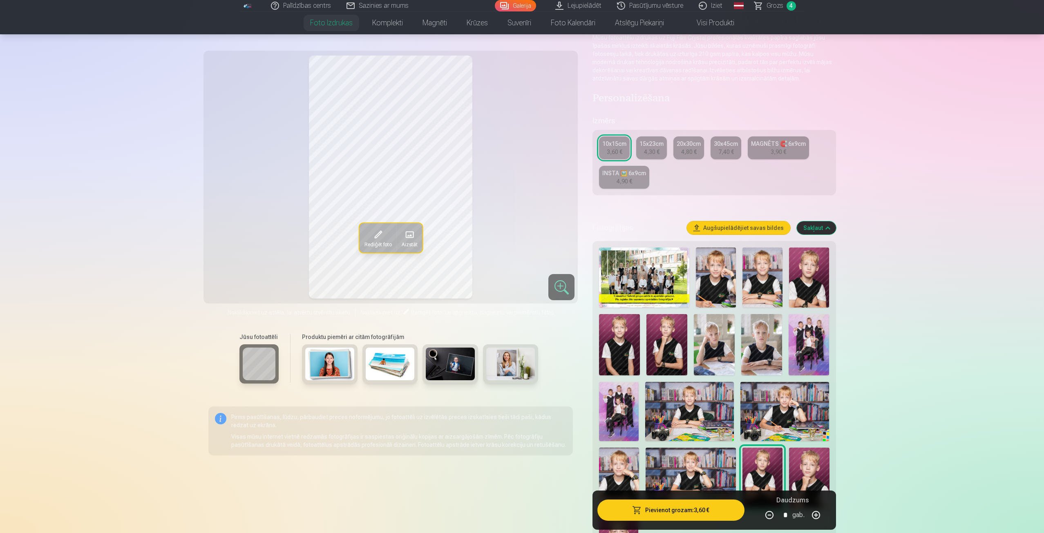
scroll to position [41, 0]
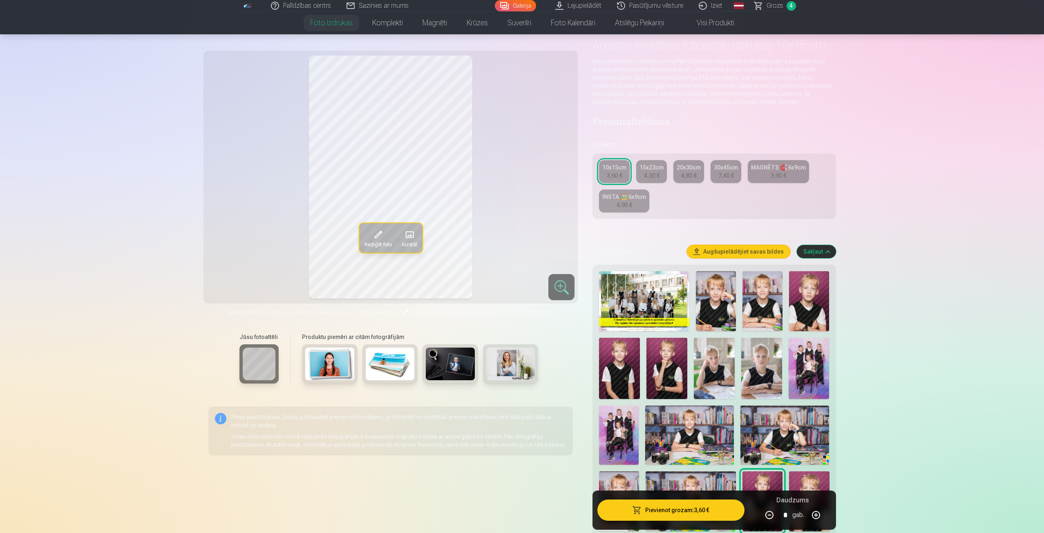
click at [328, 359] on img at bounding box center [329, 364] width 49 height 33
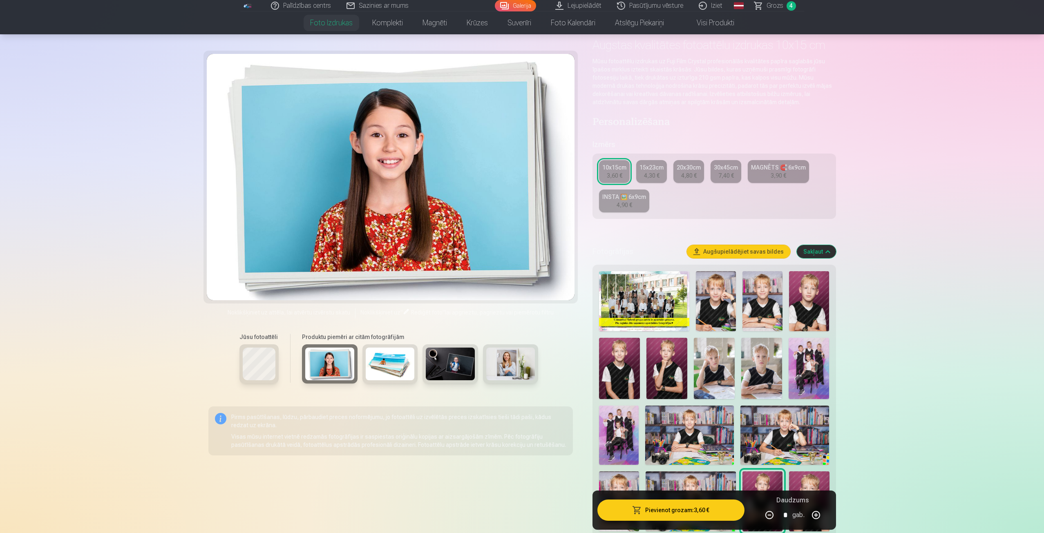
click at [396, 363] on img at bounding box center [390, 364] width 49 height 33
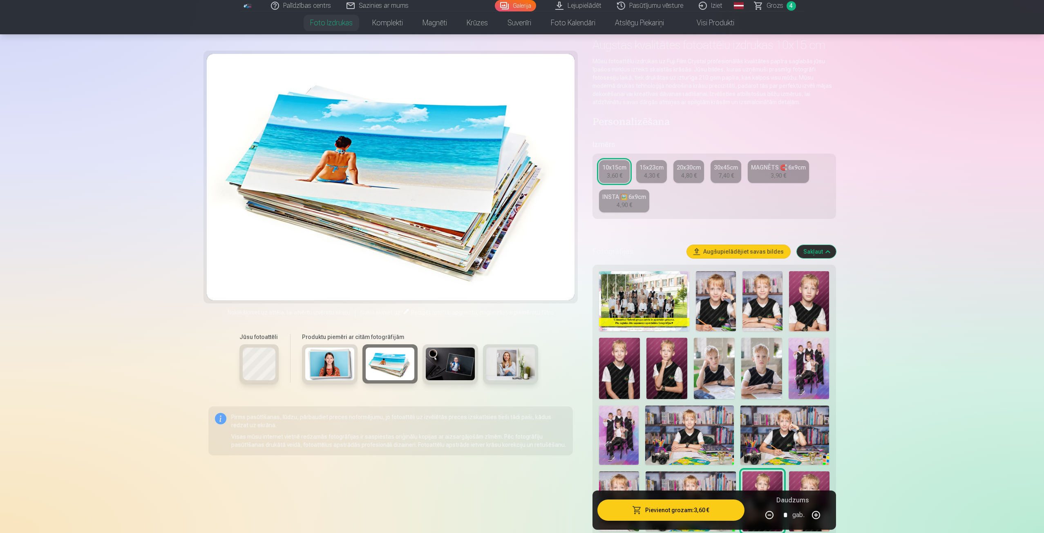
click at [455, 367] on img at bounding box center [450, 364] width 49 height 33
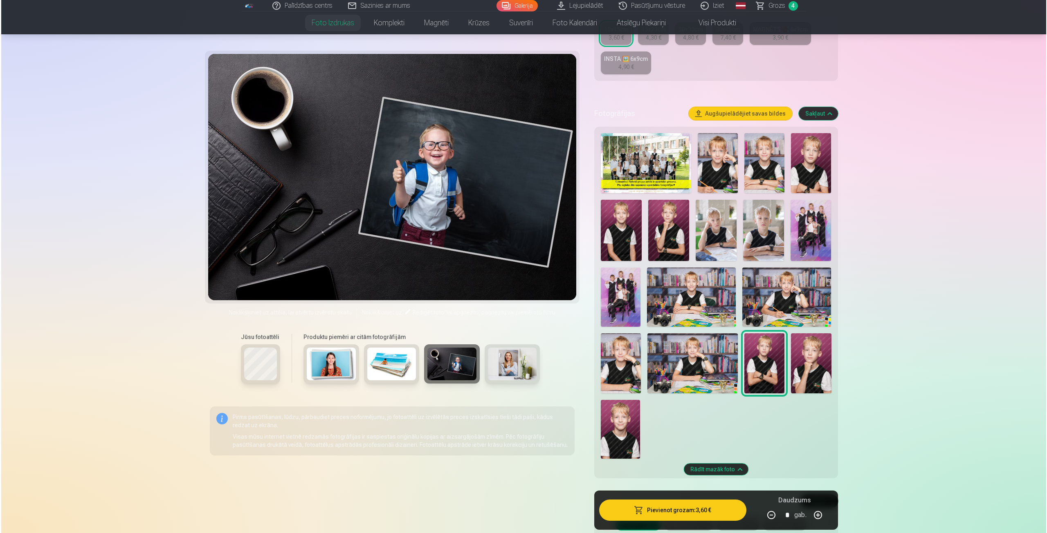
scroll to position [204, 0]
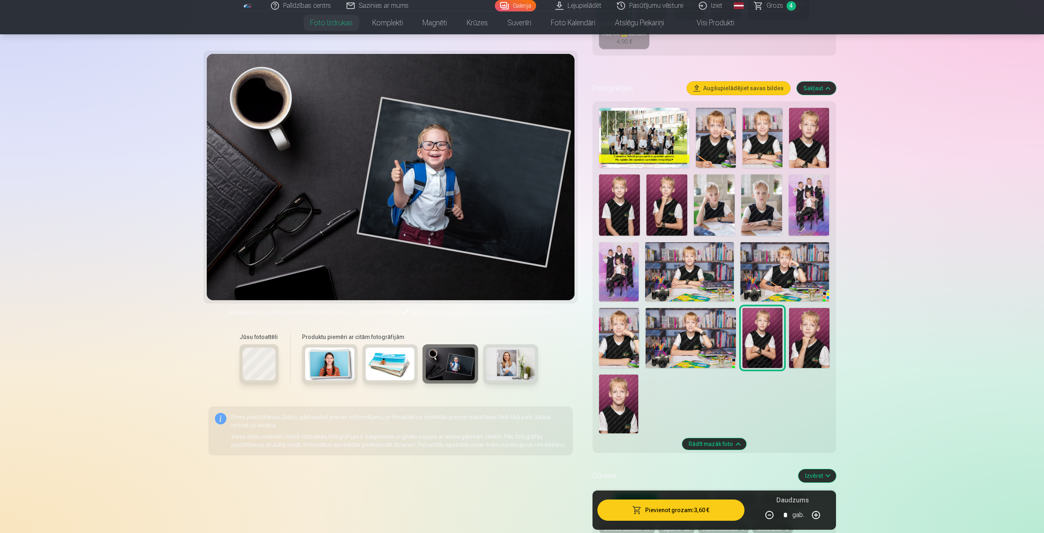
click at [617, 396] on img at bounding box center [618, 404] width 39 height 59
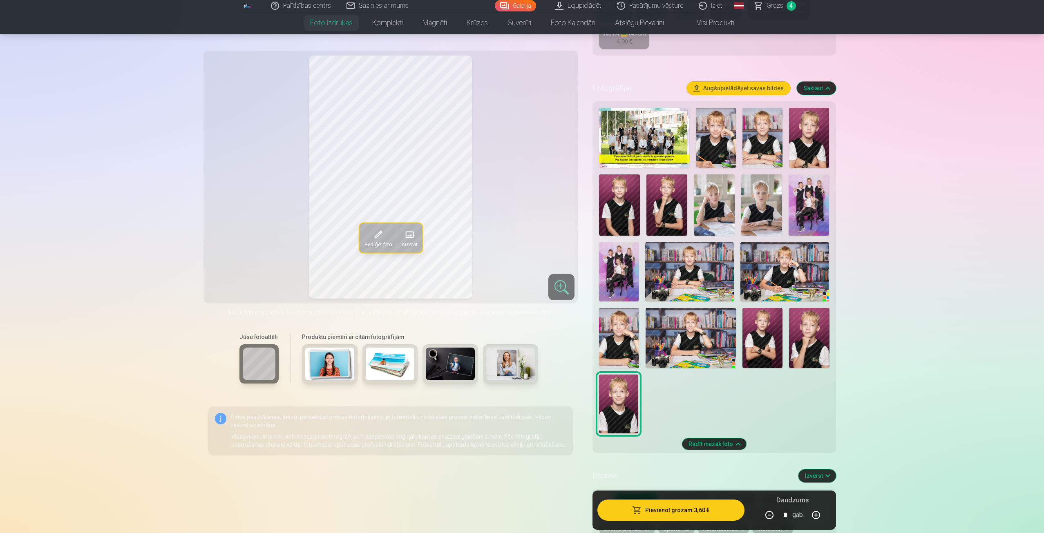
click at [765, 335] on img at bounding box center [763, 338] width 40 height 60
click at [658, 505] on button "Pievienot grozam : 3,60 €" at bounding box center [671, 510] width 147 height 21
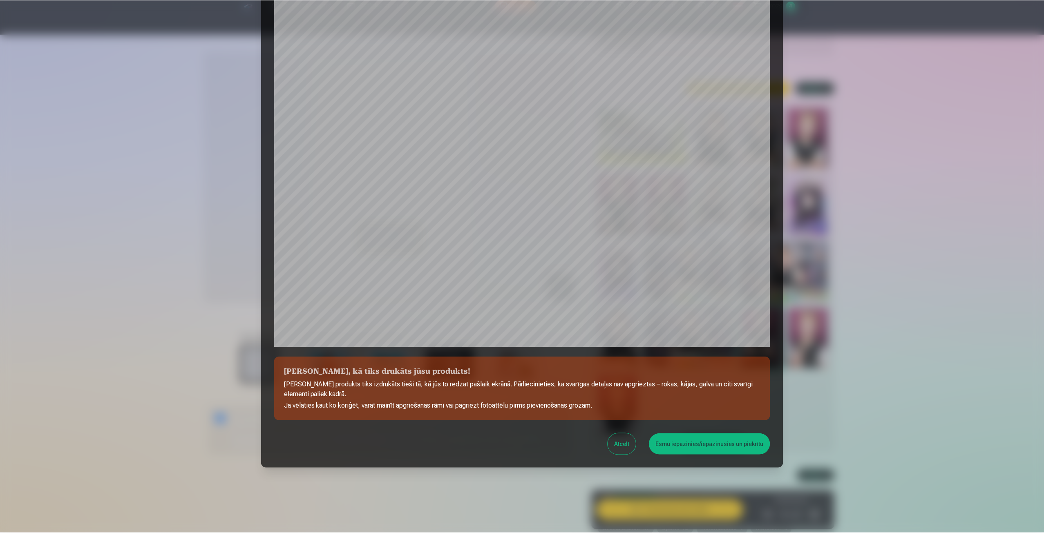
scroll to position [56, 0]
click at [677, 446] on button "Esmu iepazinies/iepazinusies un piekrītu" at bounding box center [710, 444] width 121 height 21
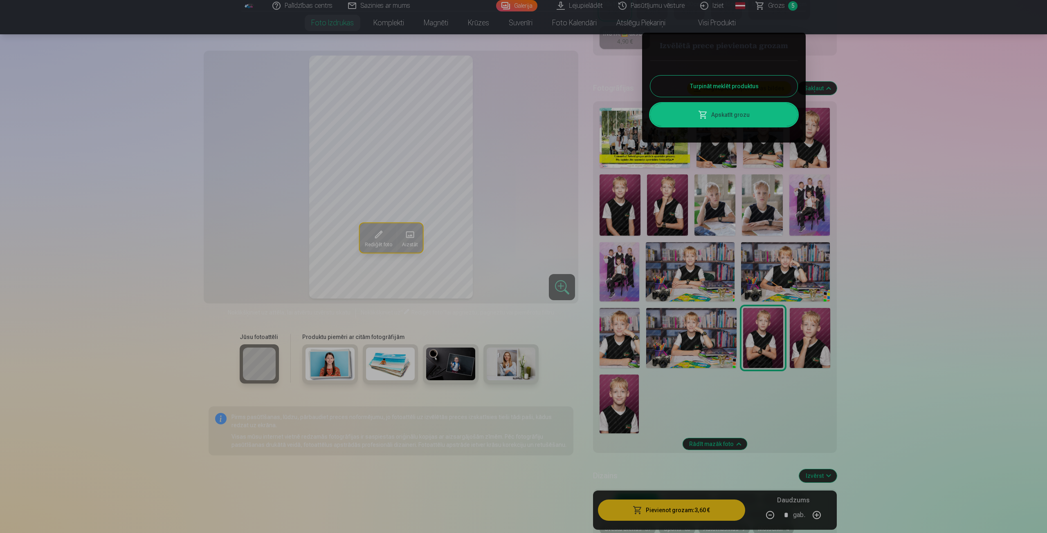
click at [780, 3] on div at bounding box center [523, 266] width 1047 height 533
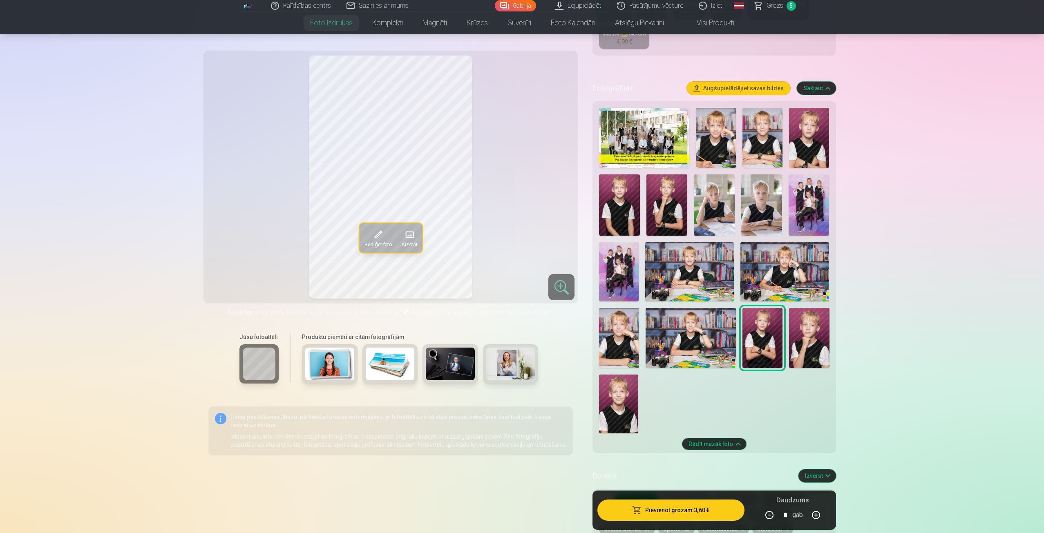
click at [781, 6] on span "Grozs" at bounding box center [775, 6] width 17 height 10
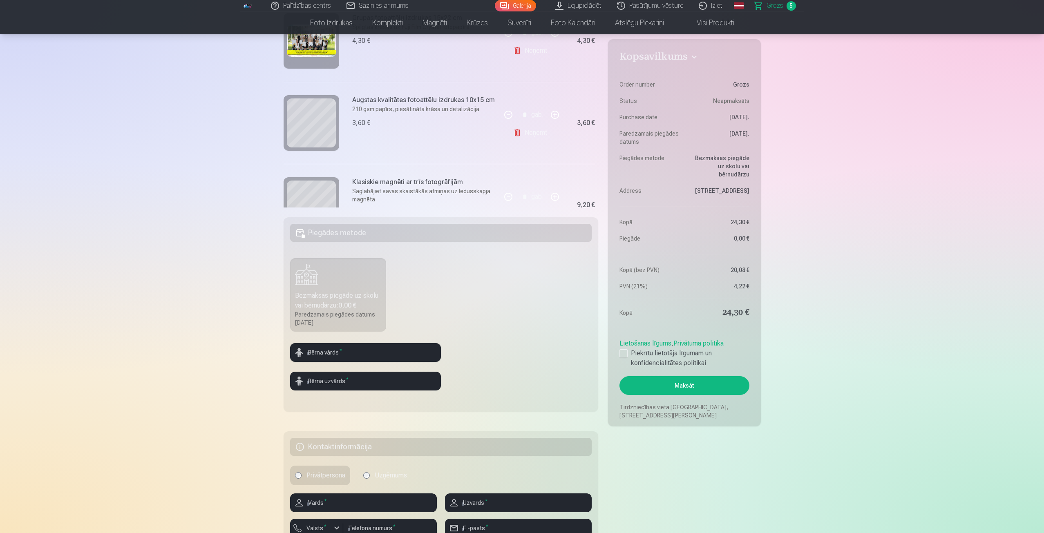
scroll to position [245, 0]
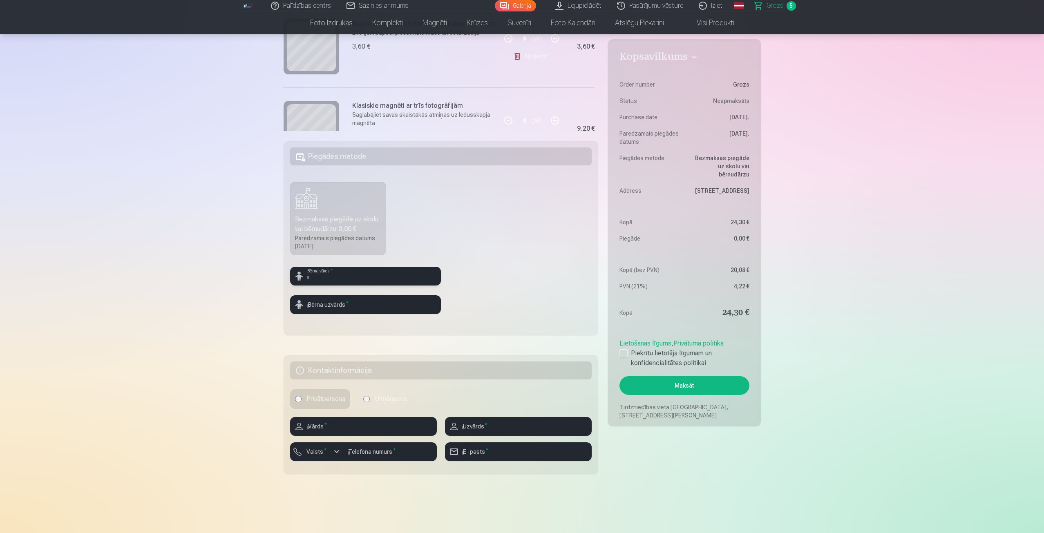
click at [336, 276] on input "text" at bounding box center [365, 276] width 151 height 19
type input "*"
type input "******"
type input "*******"
click at [328, 427] on input "text" at bounding box center [363, 426] width 147 height 19
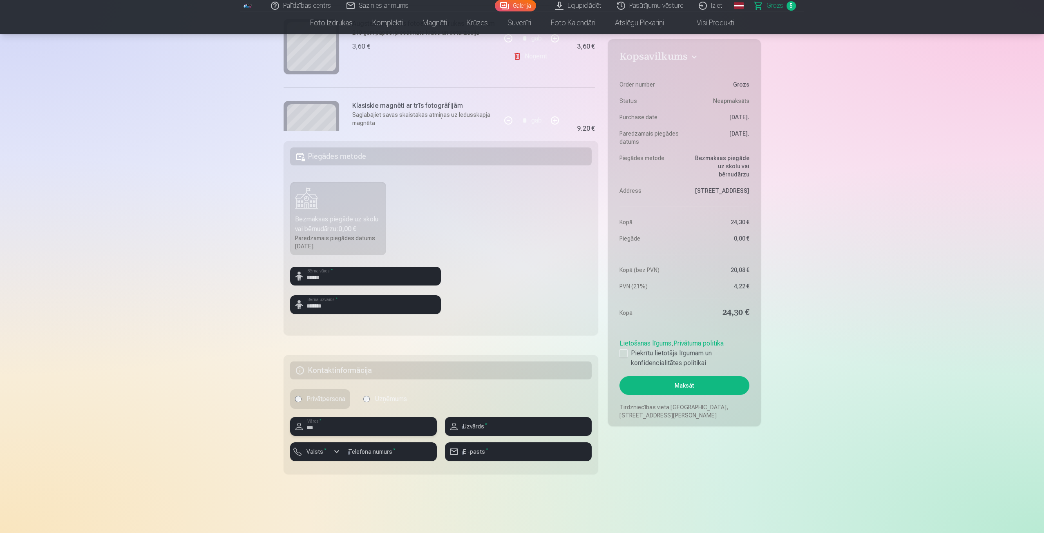
type input "***"
type input "*******"
click at [334, 455] on div "button" at bounding box center [337, 452] width 10 height 10
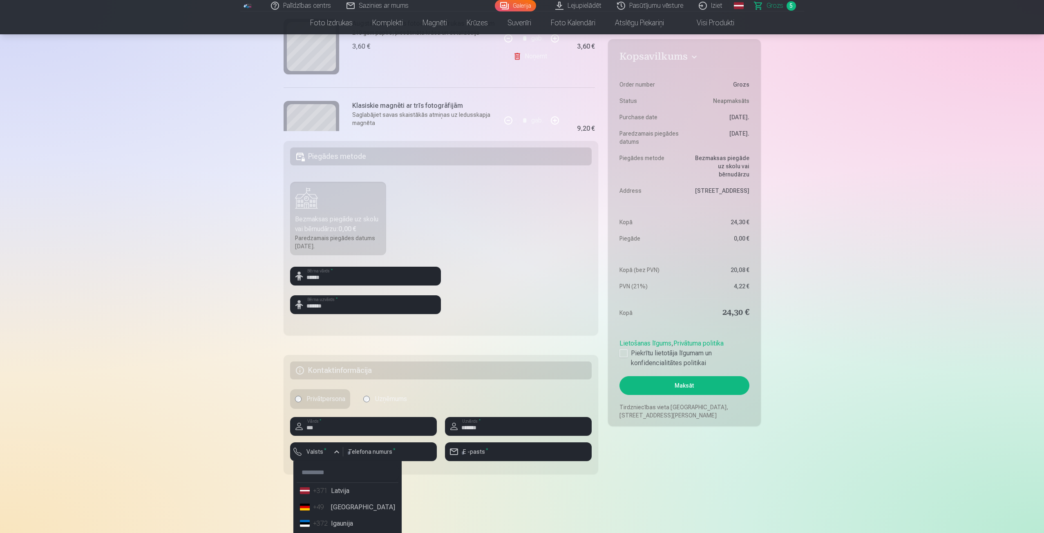
click at [333, 492] on li "+371 Latvija" at bounding box center [348, 491] width 102 height 16
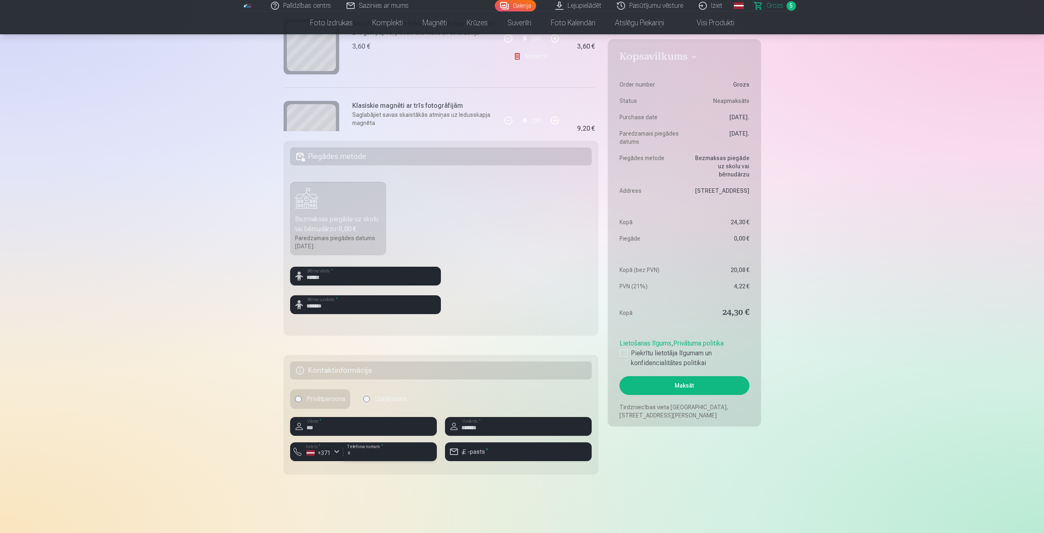
click at [353, 456] on input "number" at bounding box center [390, 452] width 94 height 19
type input "********"
click at [470, 452] on input "email" at bounding box center [518, 452] width 147 height 19
type input "**********"
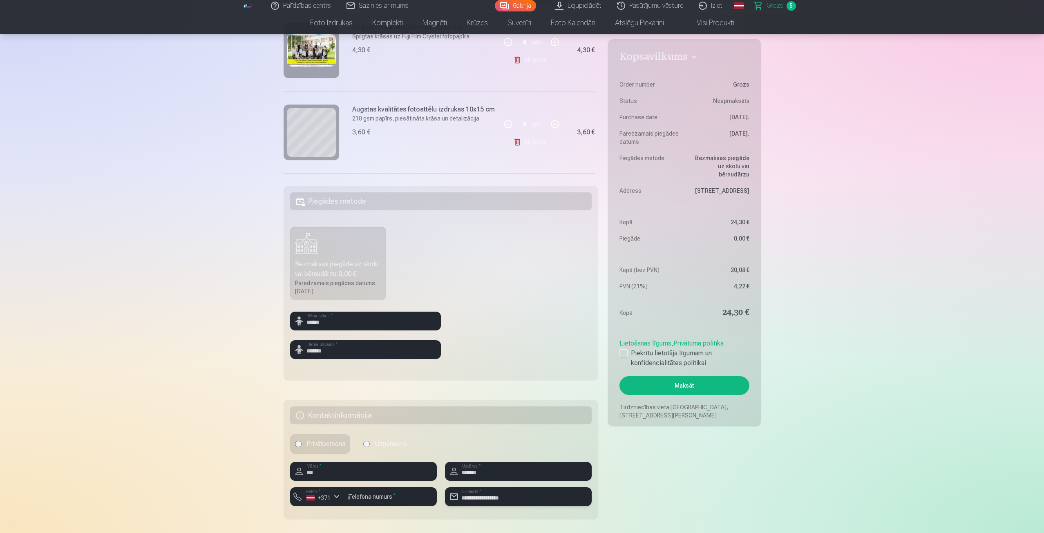
scroll to position [204, 0]
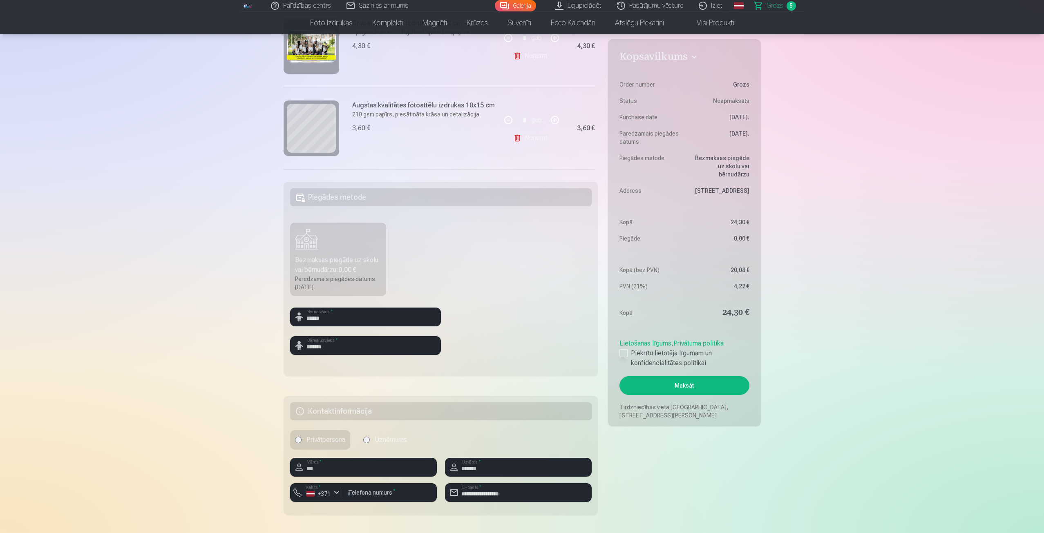
click at [623, 354] on div at bounding box center [624, 354] width 8 height 8
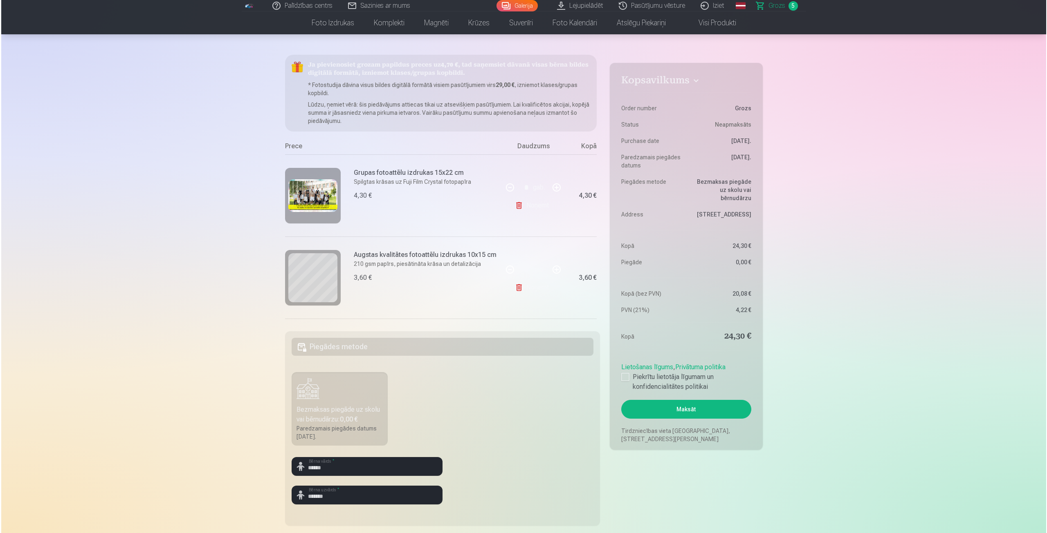
scroll to position [0, 0]
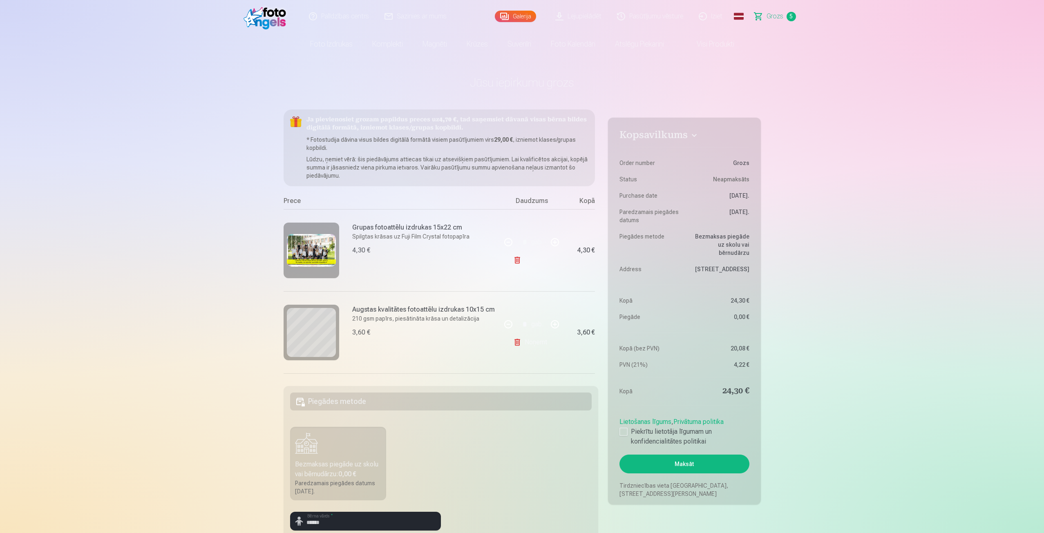
click at [679, 460] on button "Maksāt" at bounding box center [685, 464] width 130 height 19
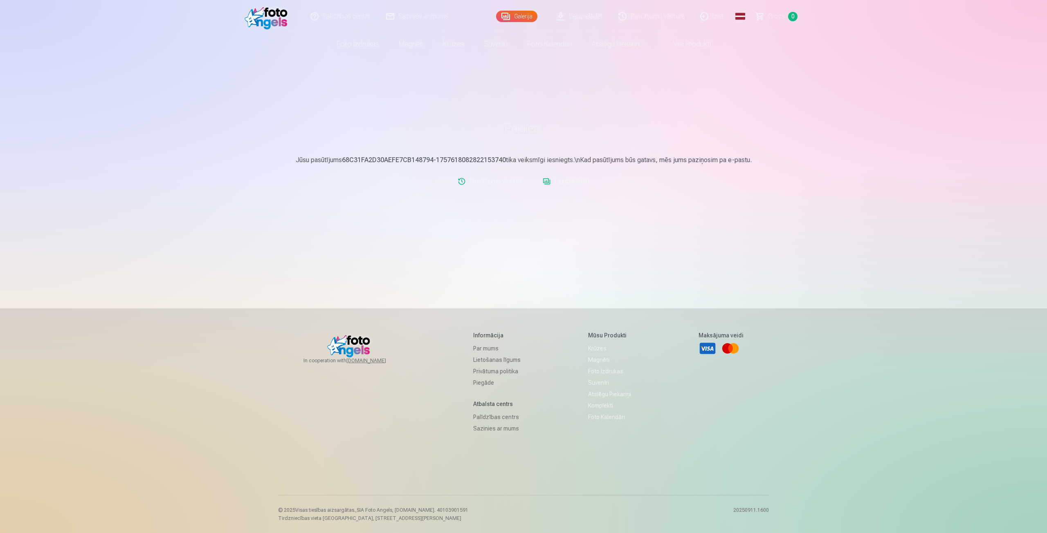
click at [647, 15] on link "Pasūtījumu vēsture" at bounding box center [652, 16] width 82 height 33
click at [353, 121] on span "# 1345428 ( 11.09.2025 )" at bounding box center [507, 123] width 392 height 10
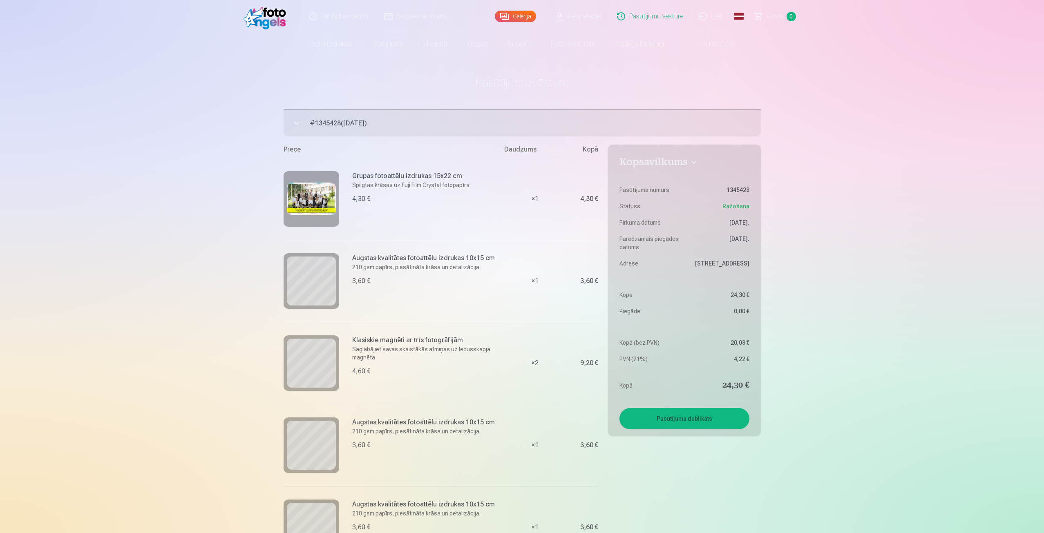
click at [298, 202] on img at bounding box center [311, 199] width 49 height 33
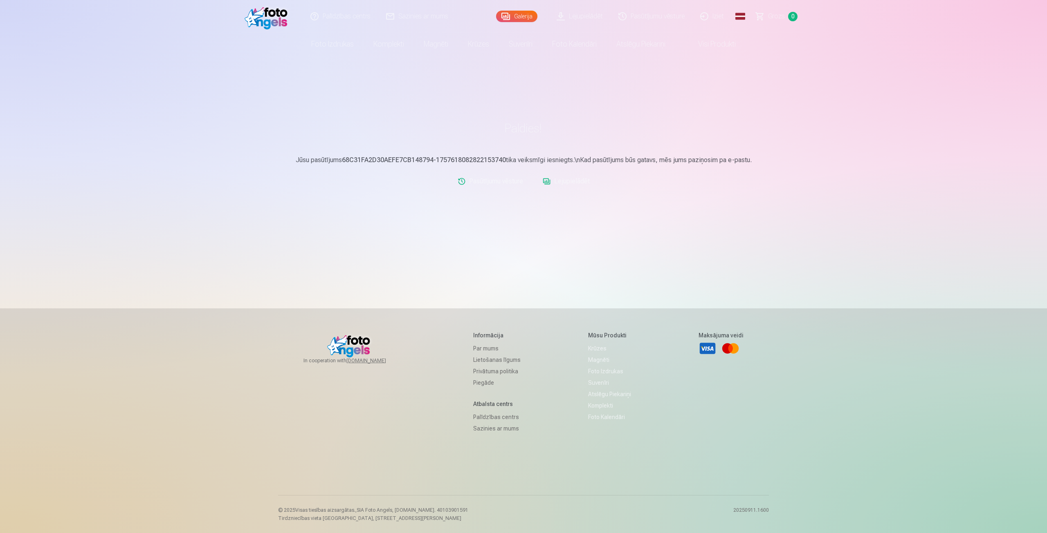
click at [717, 17] on link "Iziet" at bounding box center [712, 16] width 39 height 33
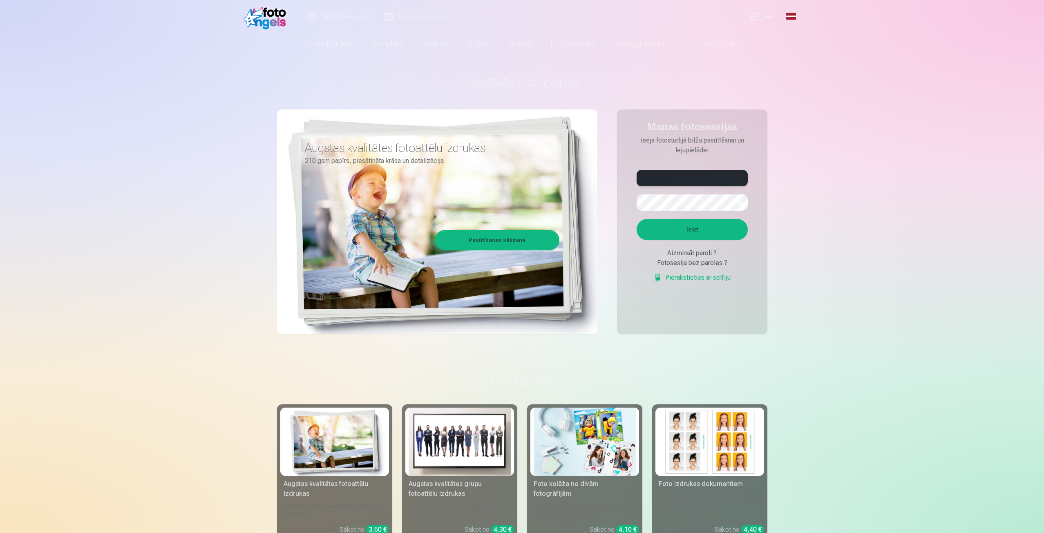
drag, startPoint x: 661, startPoint y: 178, endPoint x: 628, endPoint y: 177, distance: 33.9
click at [628, 177] on aside "**********" at bounding box center [692, 222] width 150 height 225
drag, startPoint x: 656, startPoint y: 180, endPoint x: 619, endPoint y: 183, distance: 36.9
click at [619, 183] on aside "**********" at bounding box center [692, 222] width 150 height 225
type input "**********"
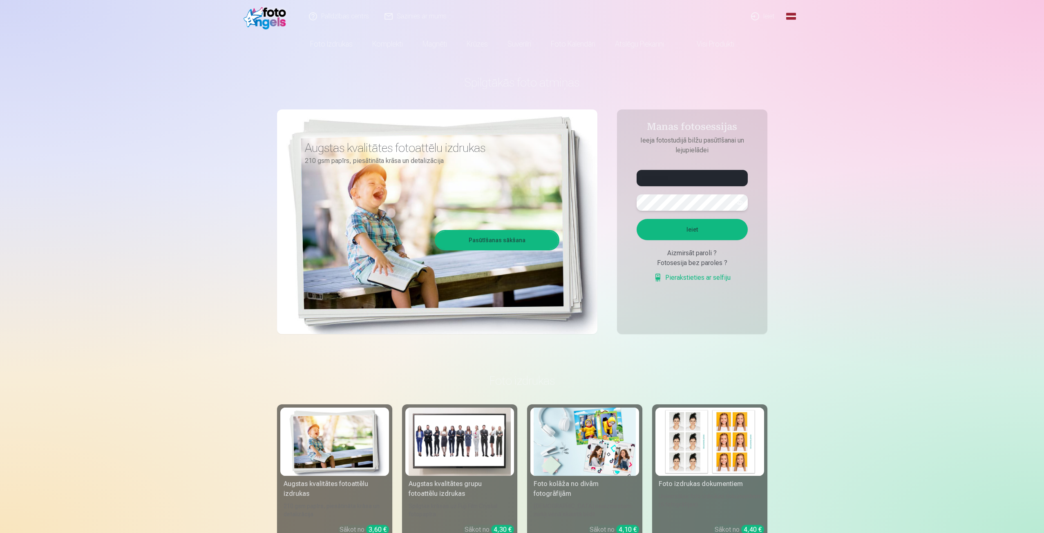
click at [524, 204] on div "**********" at bounding box center [522, 205] width 491 height 298
click at [660, 224] on button "Ieiet" at bounding box center [692, 229] width 111 height 21
